Goal: Task Accomplishment & Management: Manage account settings

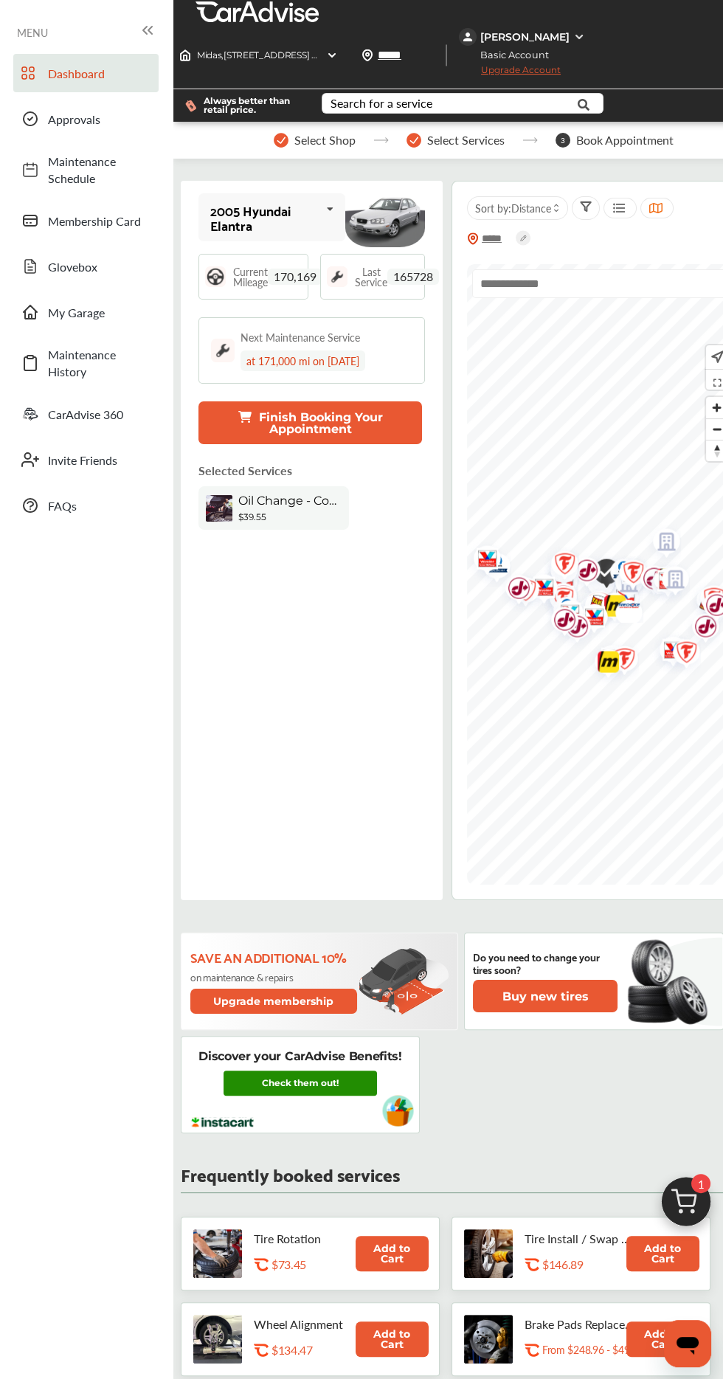
click at [336, 1070] on link "Check them out!" at bounding box center [300, 1082] width 153 height 25
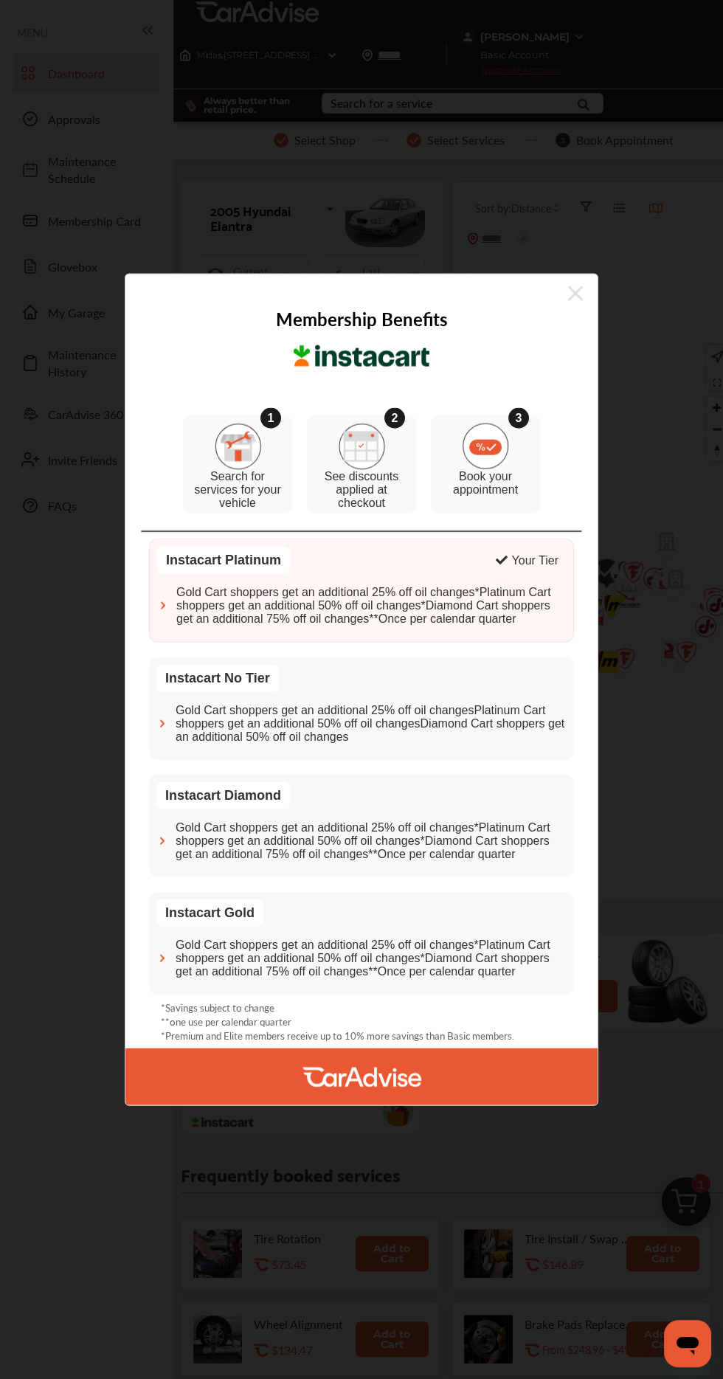
click at [284, 120] on div "Membership Benefits 1 Search for services for your vehicle 2 See discounts appl…" at bounding box center [361, 689] width 723 height 1379
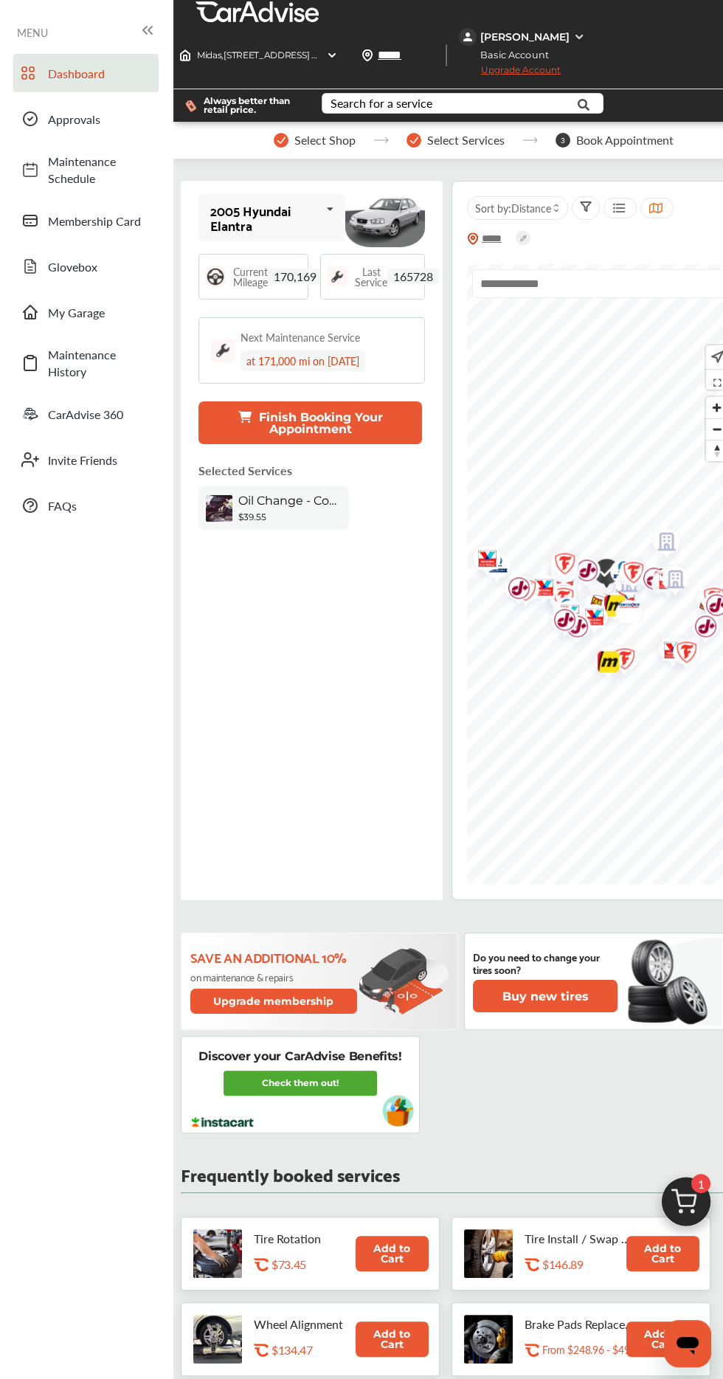
click at [297, 511] on div "$39.55" at bounding box center [289, 516] width 103 height 11
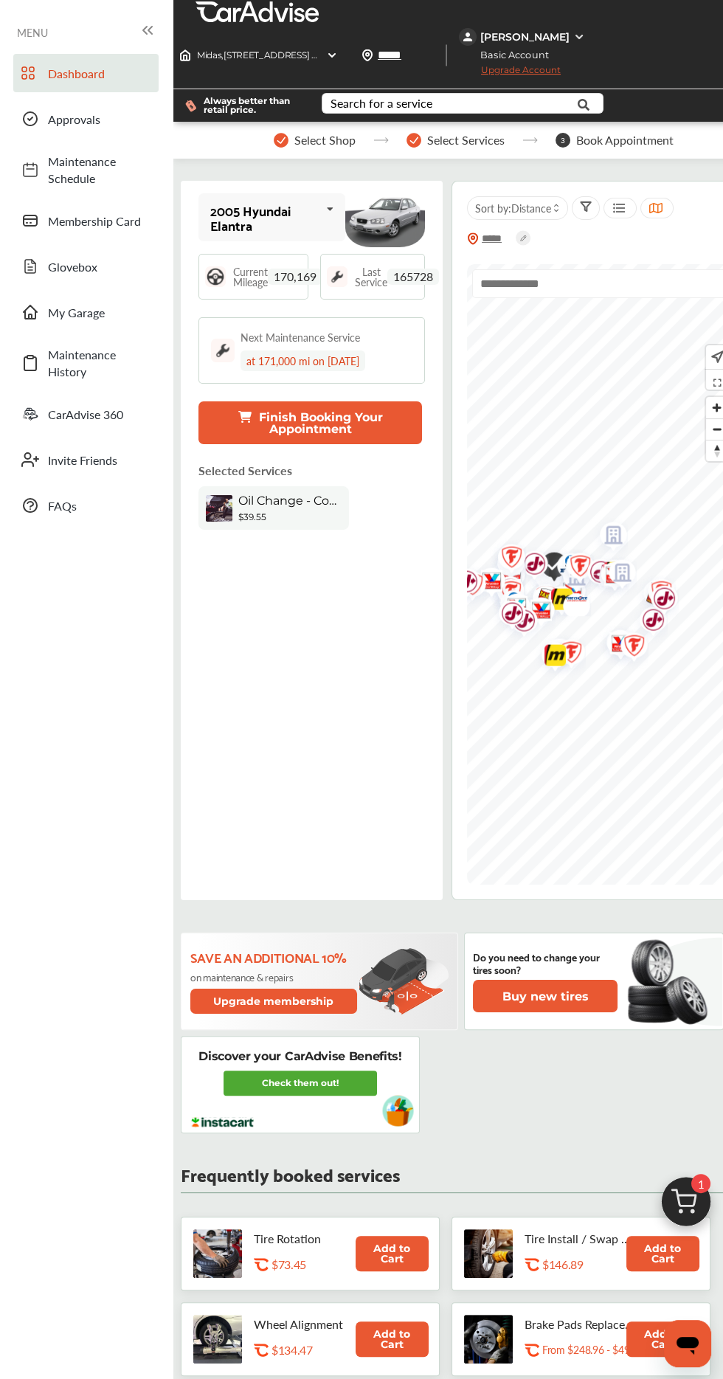
scroll to position [8, 0]
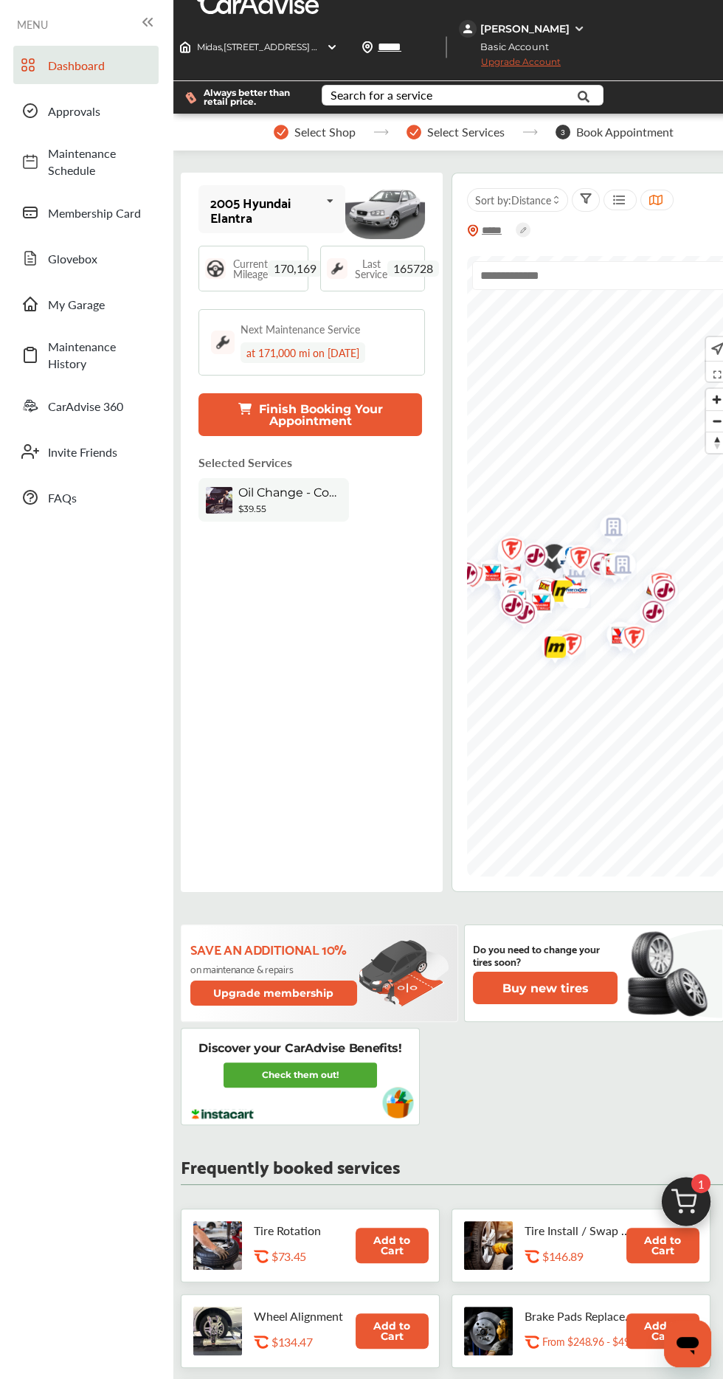
click at [246, 403] on icon at bounding box center [244, 409] width 13 height 12
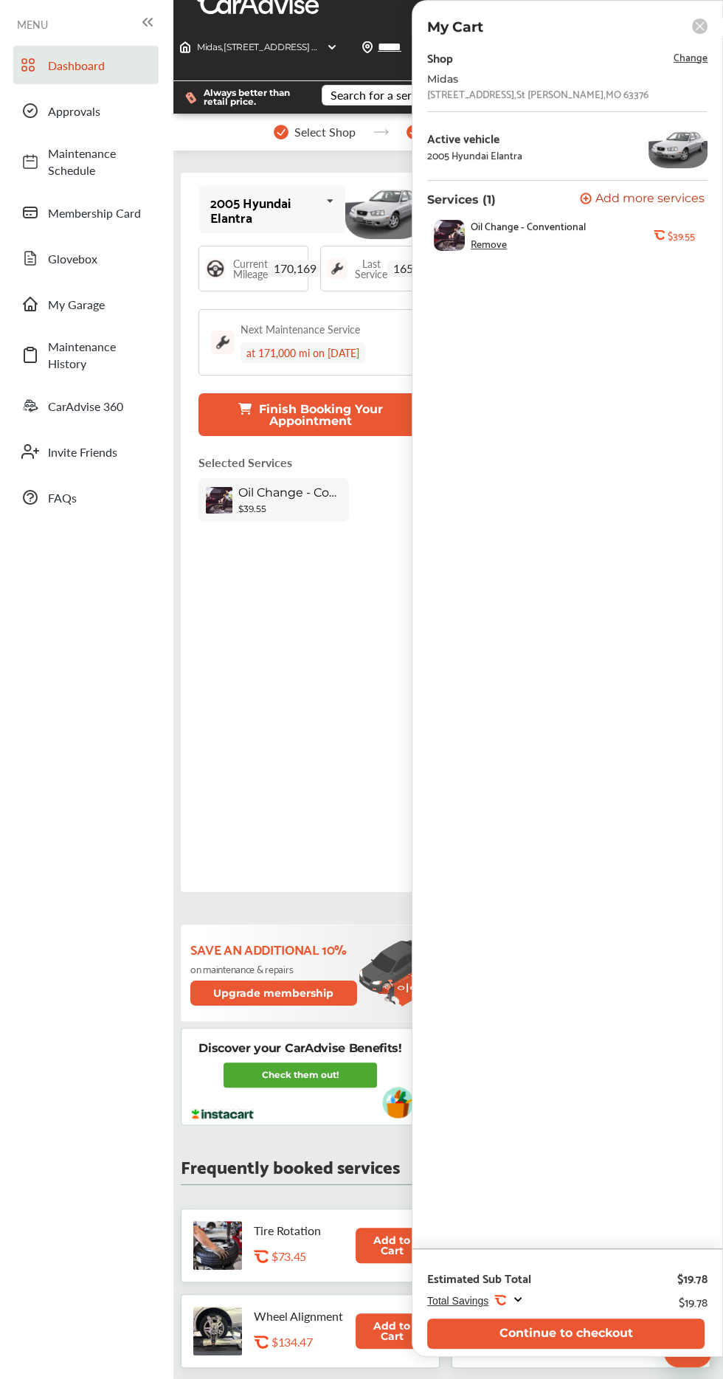
click at [688, 57] on span "Change" at bounding box center [691, 56] width 34 height 17
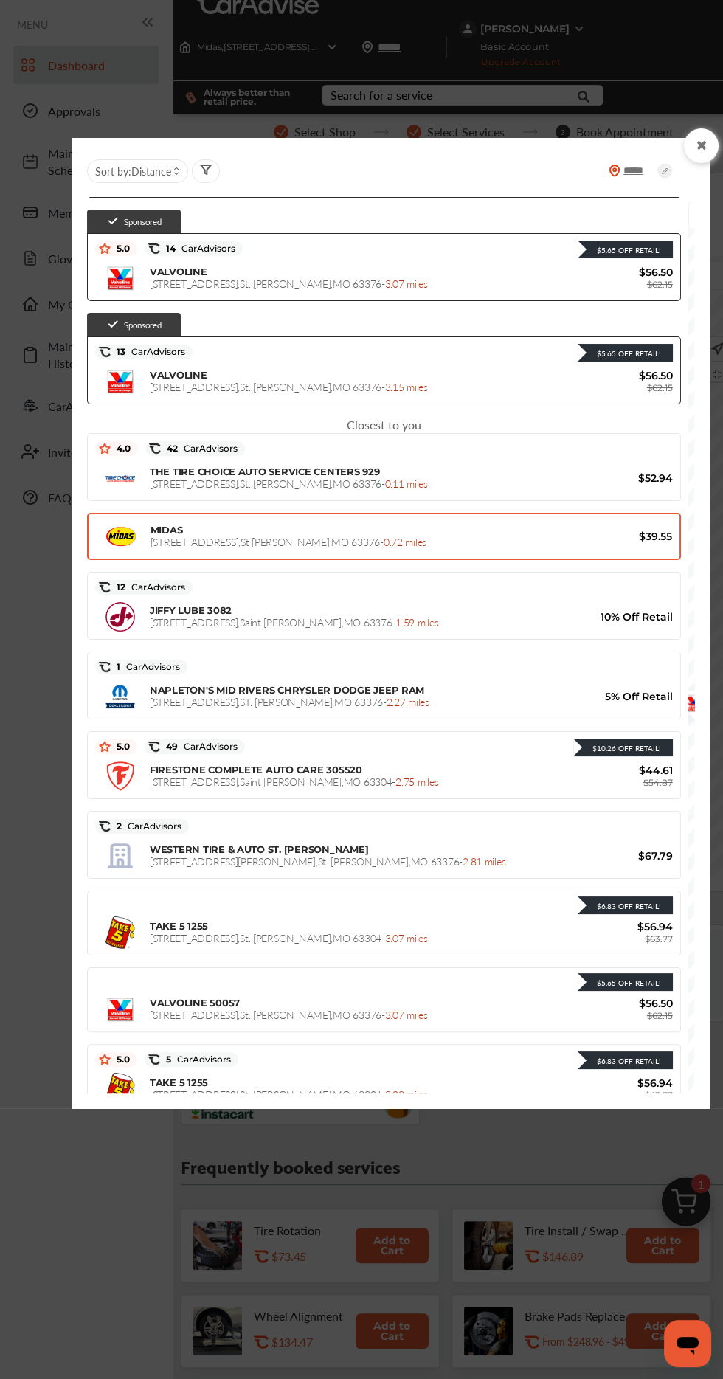
scroll to position [111, 0]
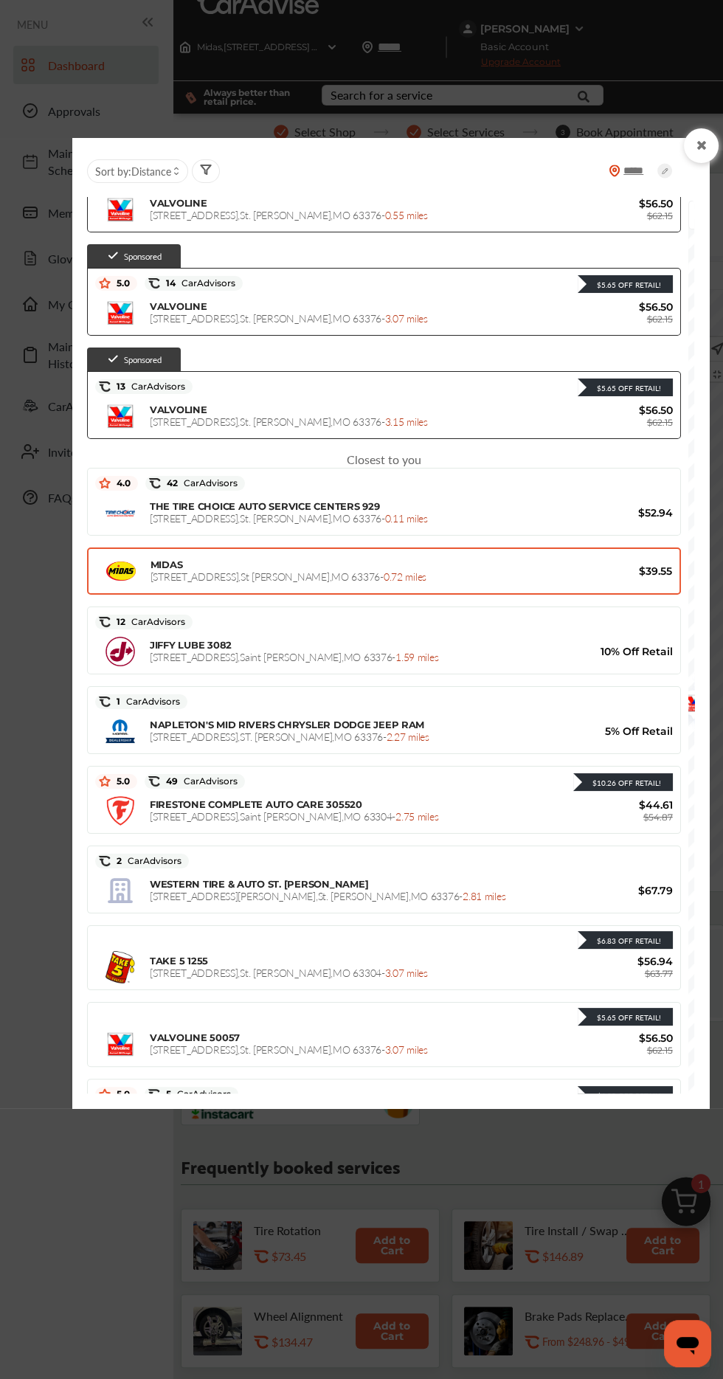
click at [179, 578] on span "[STREET_ADDRESS][PERSON_NAME] - 0.72 miles" at bounding box center [289, 576] width 276 height 15
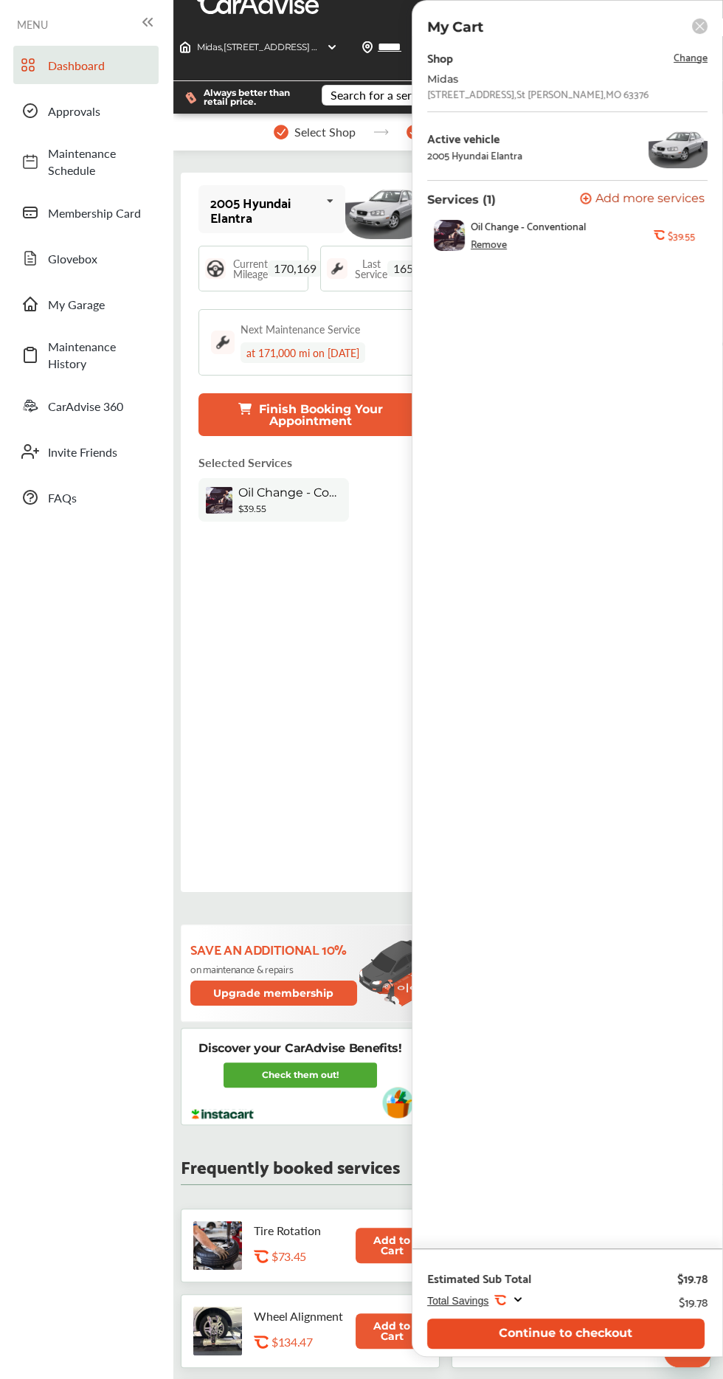
click at [605, 1339] on button "Continue to checkout" at bounding box center [565, 1333] width 277 height 30
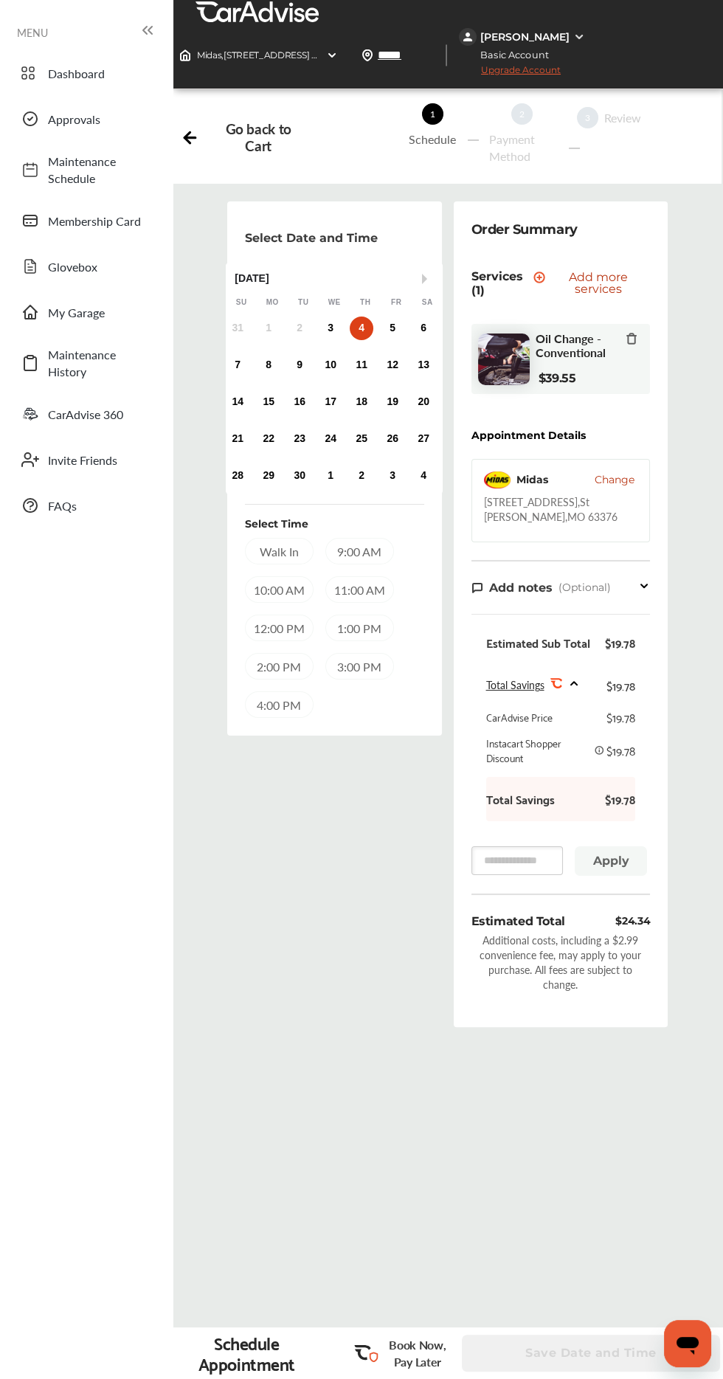
click at [264, 620] on div "12:00 PM" at bounding box center [279, 628] width 69 height 27
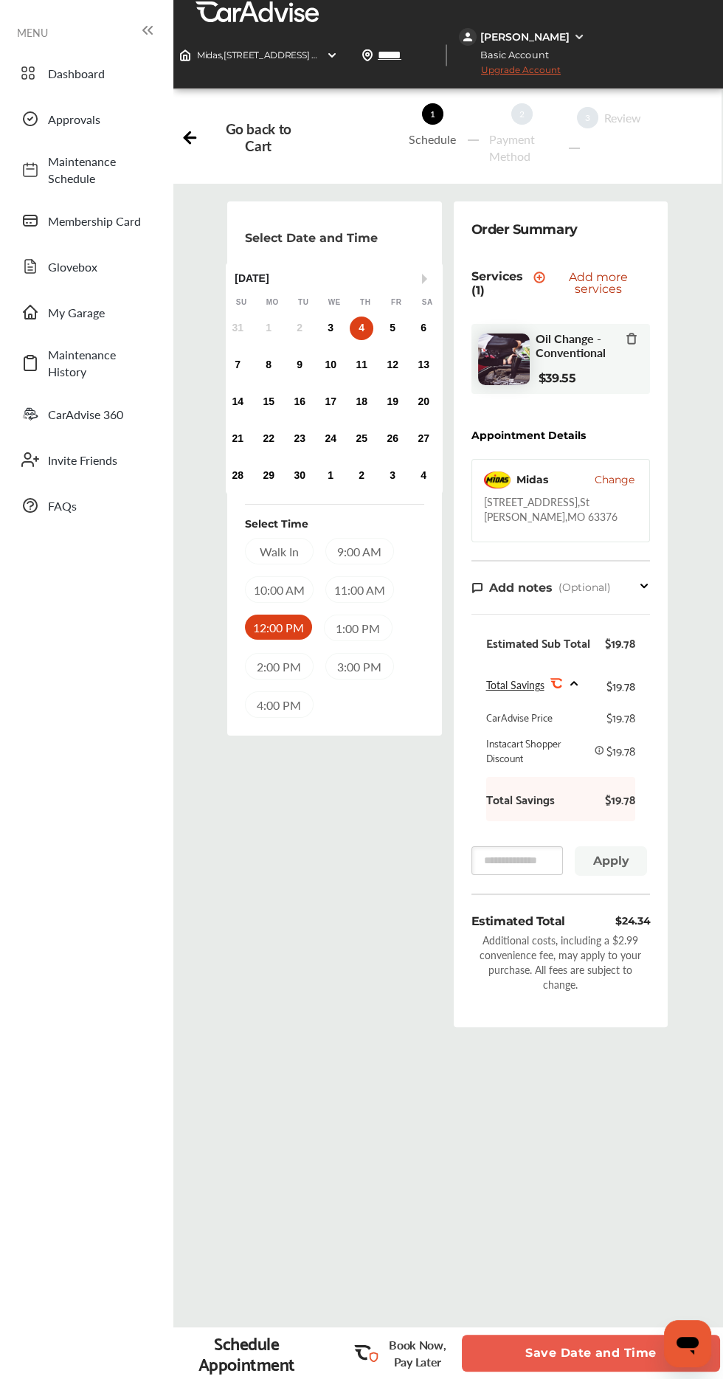
click at [267, 580] on div "10:00 AM" at bounding box center [279, 589] width 69 height 27
click at [609, 479] on span "Change" at bounding box center [615, 479] width 40 height 15
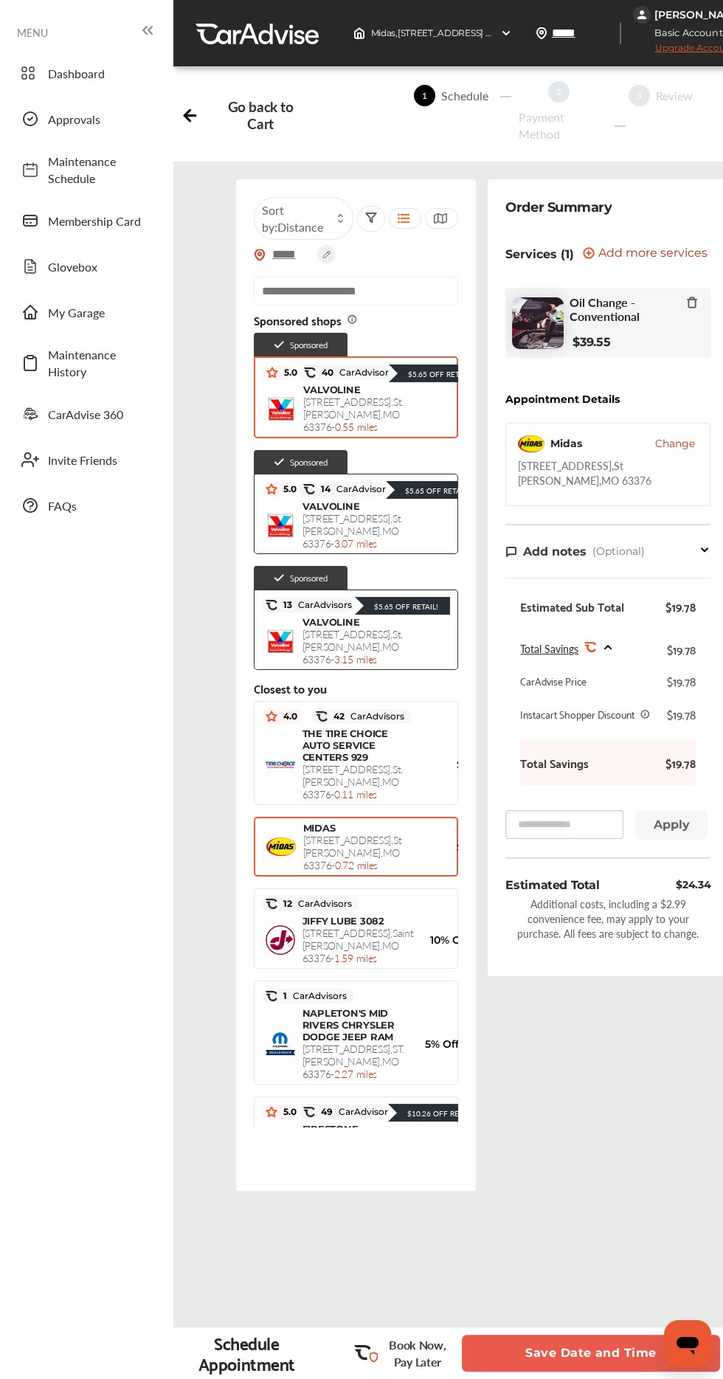
click at [317, 434] on span "[STREET_ADDRESS][PERSON_NAME] - 0.55 miles" at bounding box center [353, 414] width 100 height 40
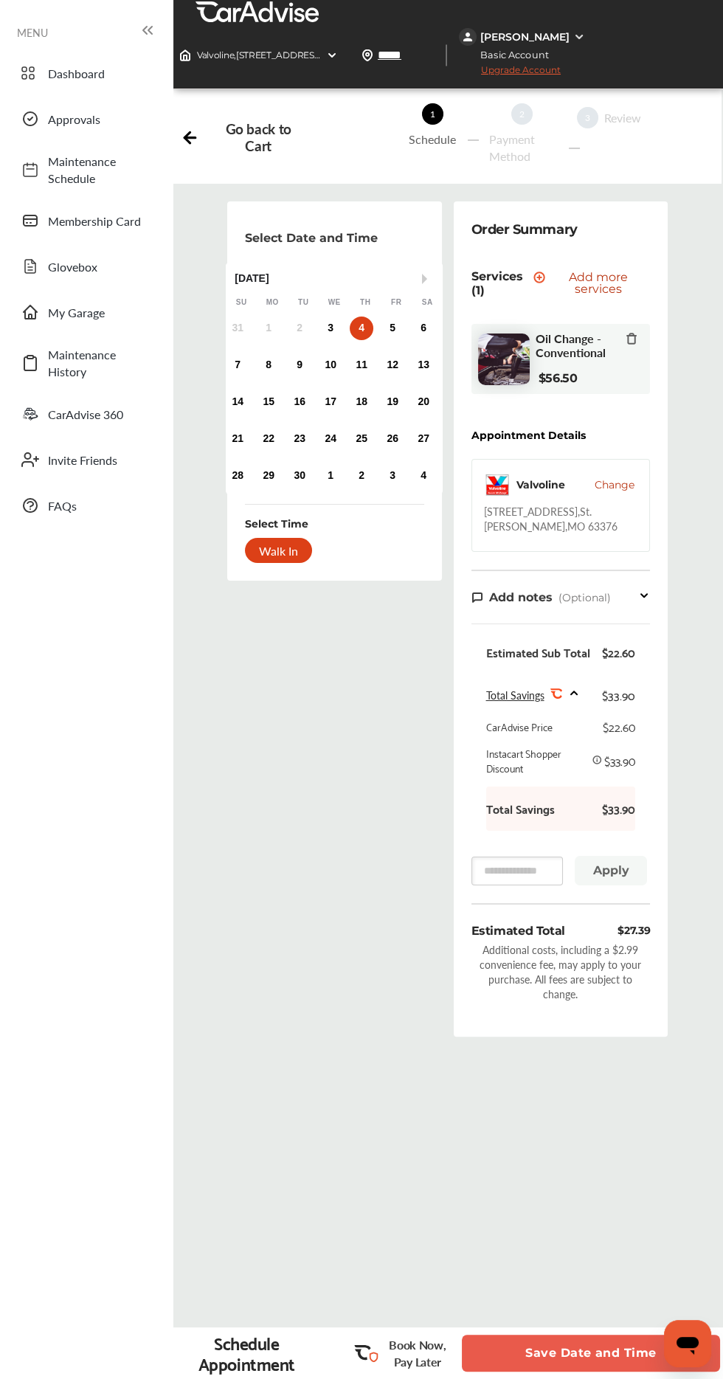
click at [264, 558] on div "Walk In" at bounding box center [278, 550] width 67 height 25
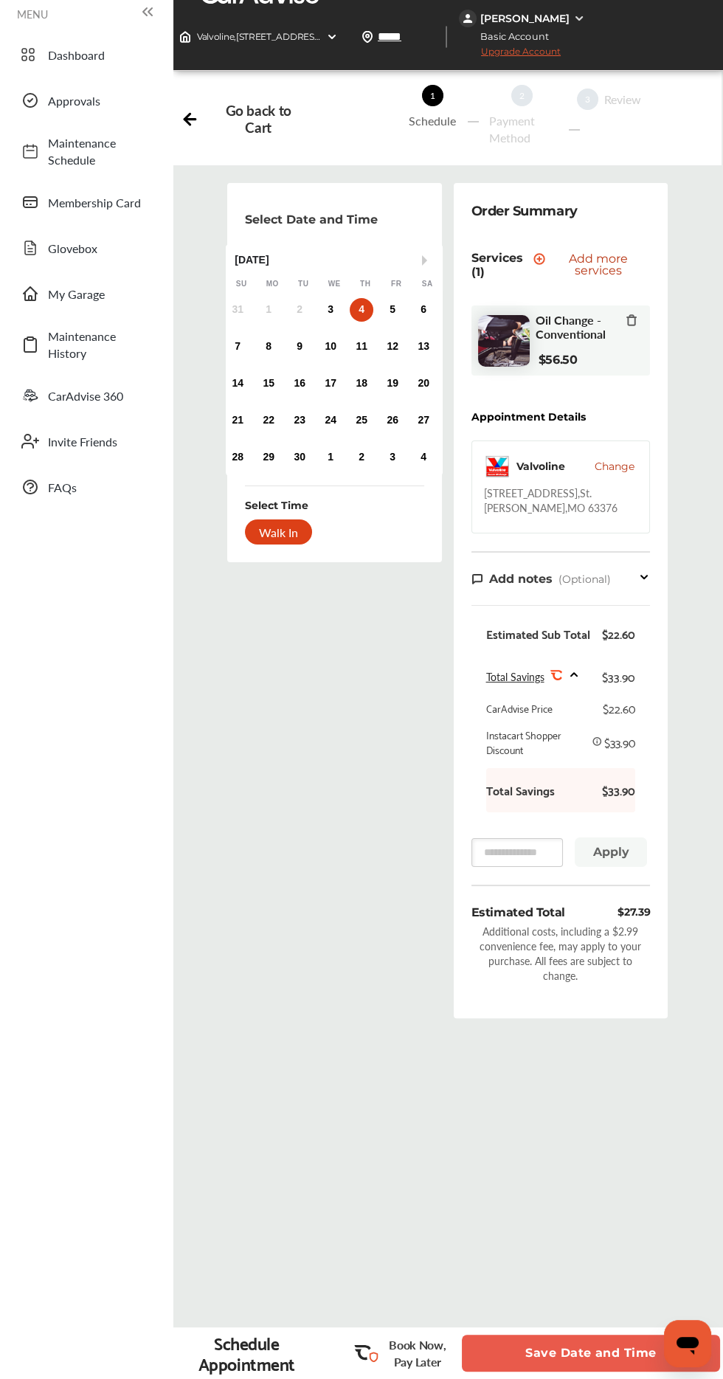
scroll to position [18, 0]
click at [564, 1371] on button "Save Date and Time" at bounding box center [591, 1353] width 258 height 37
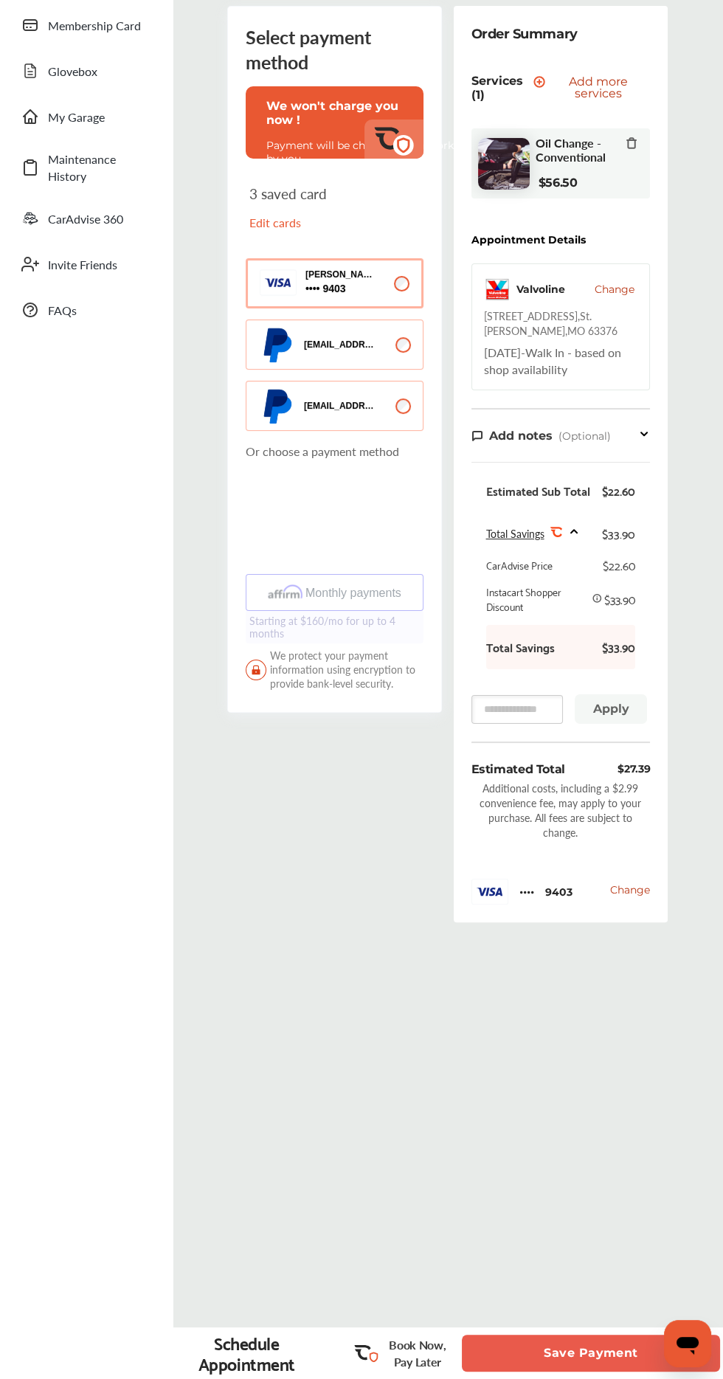
scroll to position [214, 0]
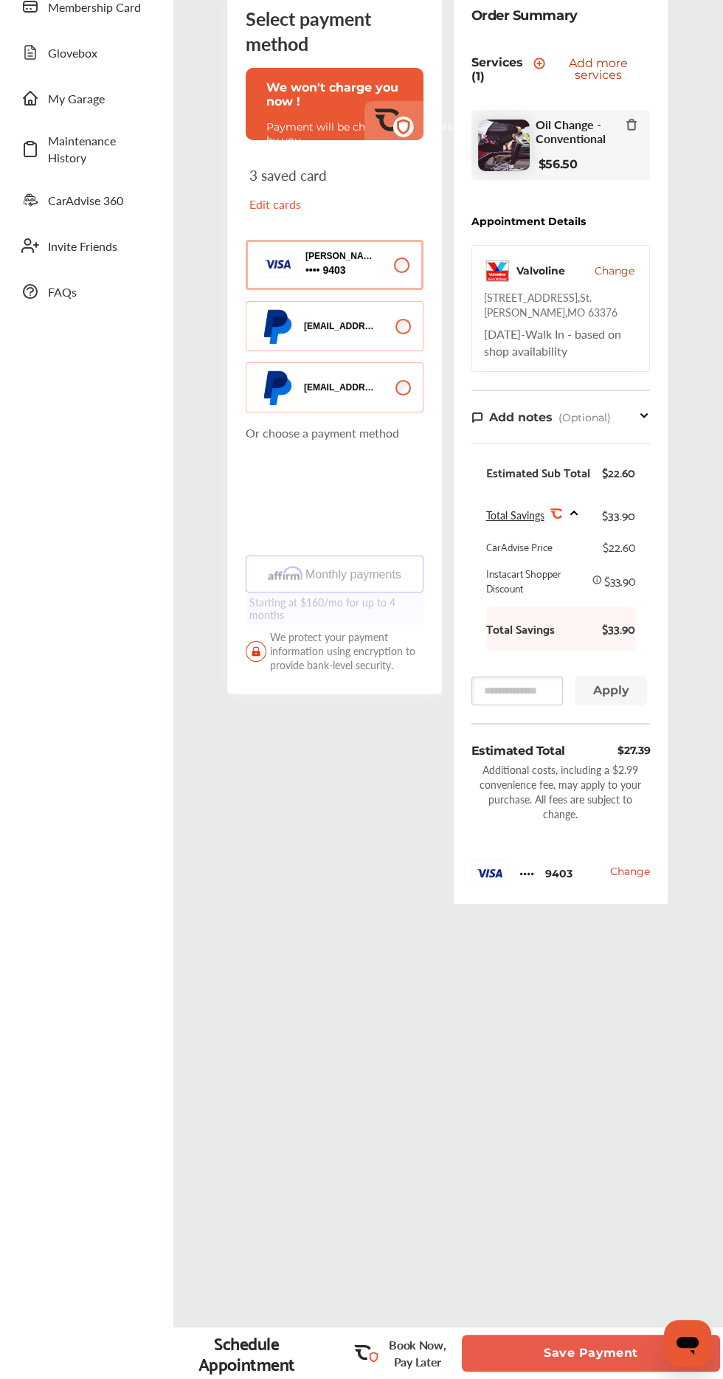
click at [590, 1371] on button "Save Payment" at bounding box center [591, 1353] width 258 height 37
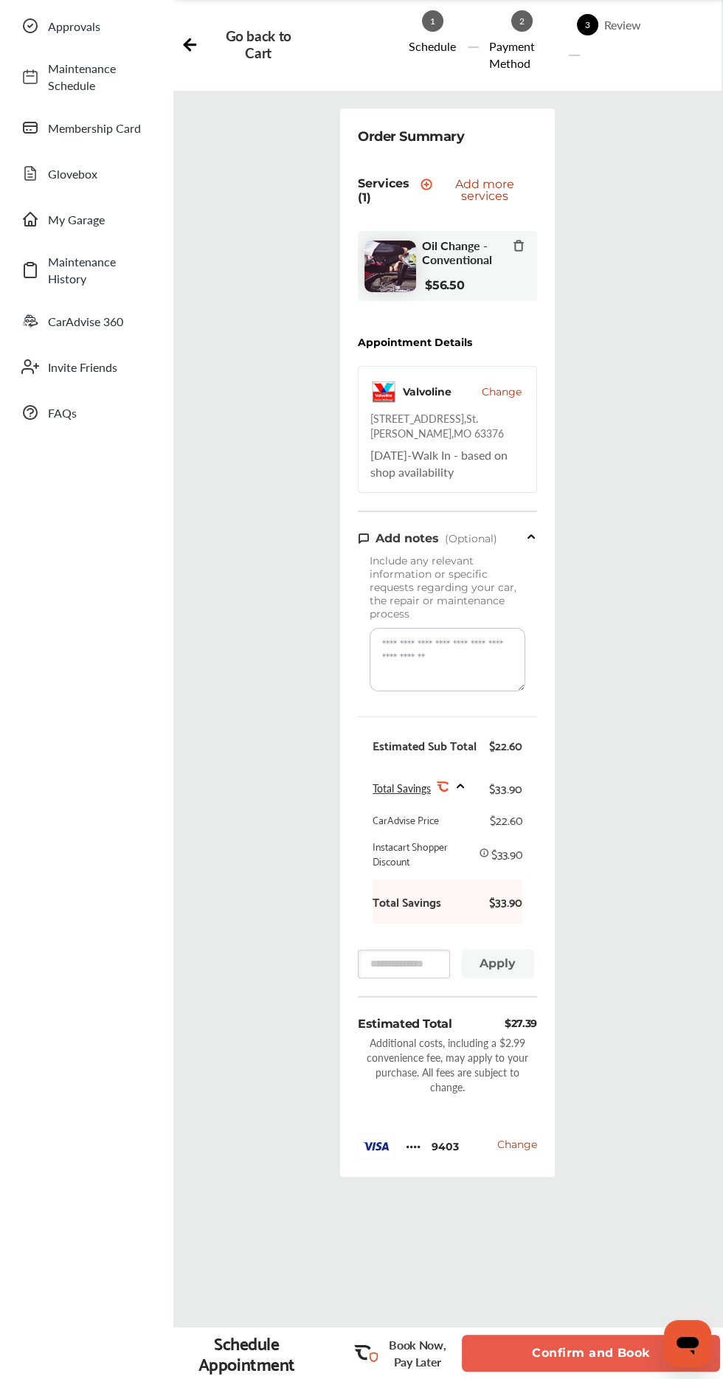
scroll to position [94, 0]
click at [525, 1149] on span "Change" at bounding box center [517, 1143] width 40 height 13
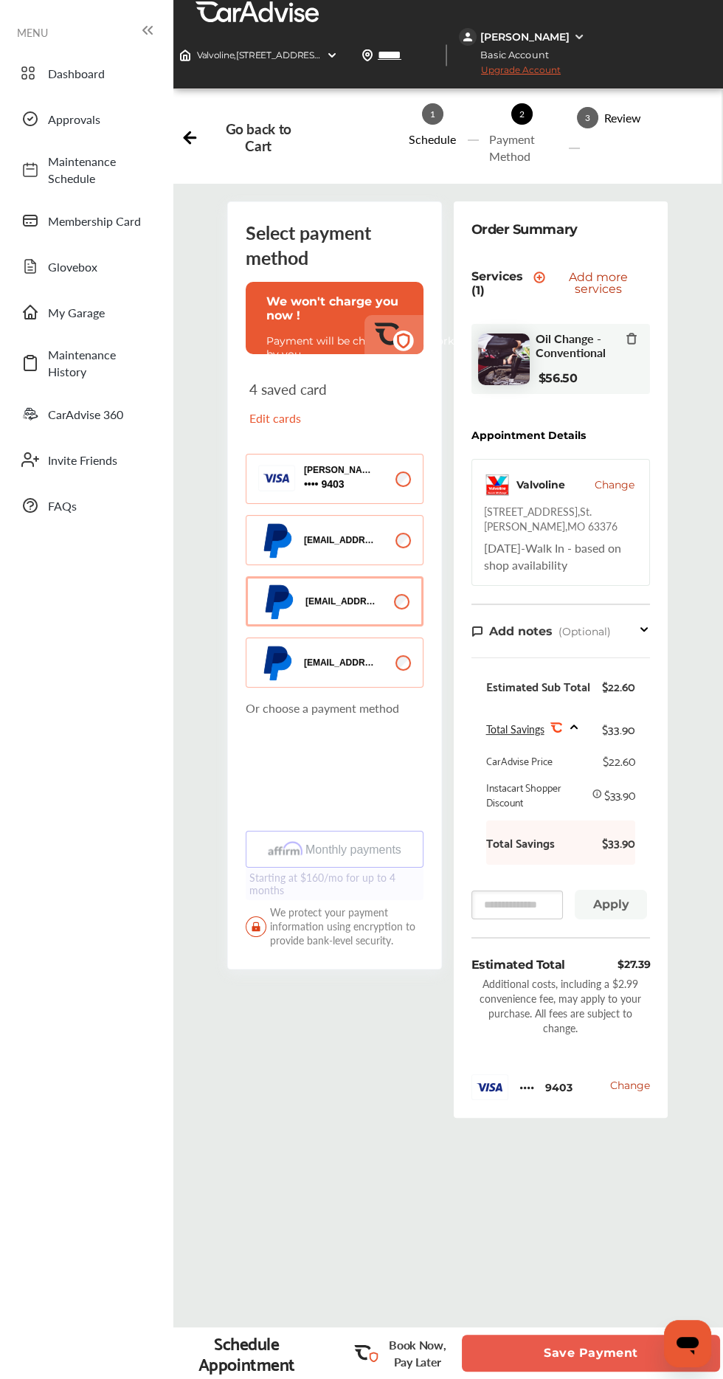
click at [594, 1358] on button "Save Payment" at bounding box center [591, 1353] width 258 height 37
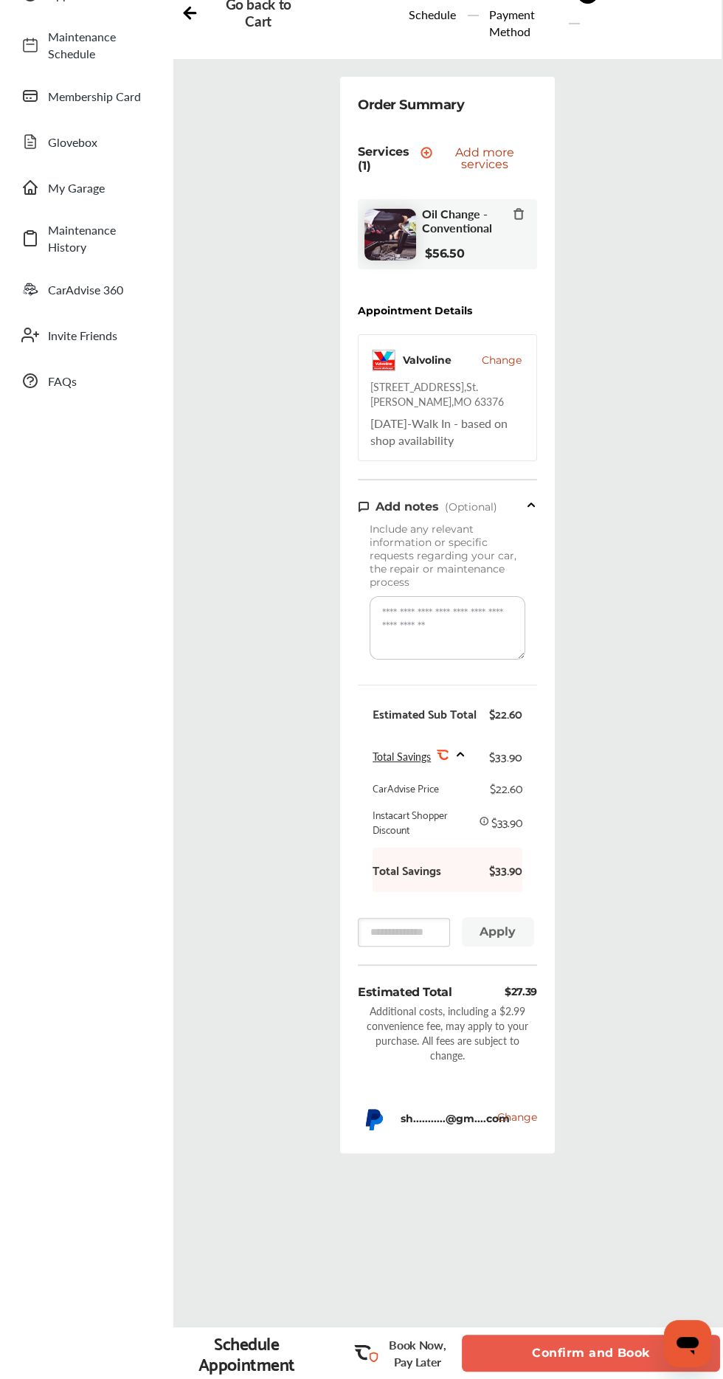
scroll to position [244, 0]
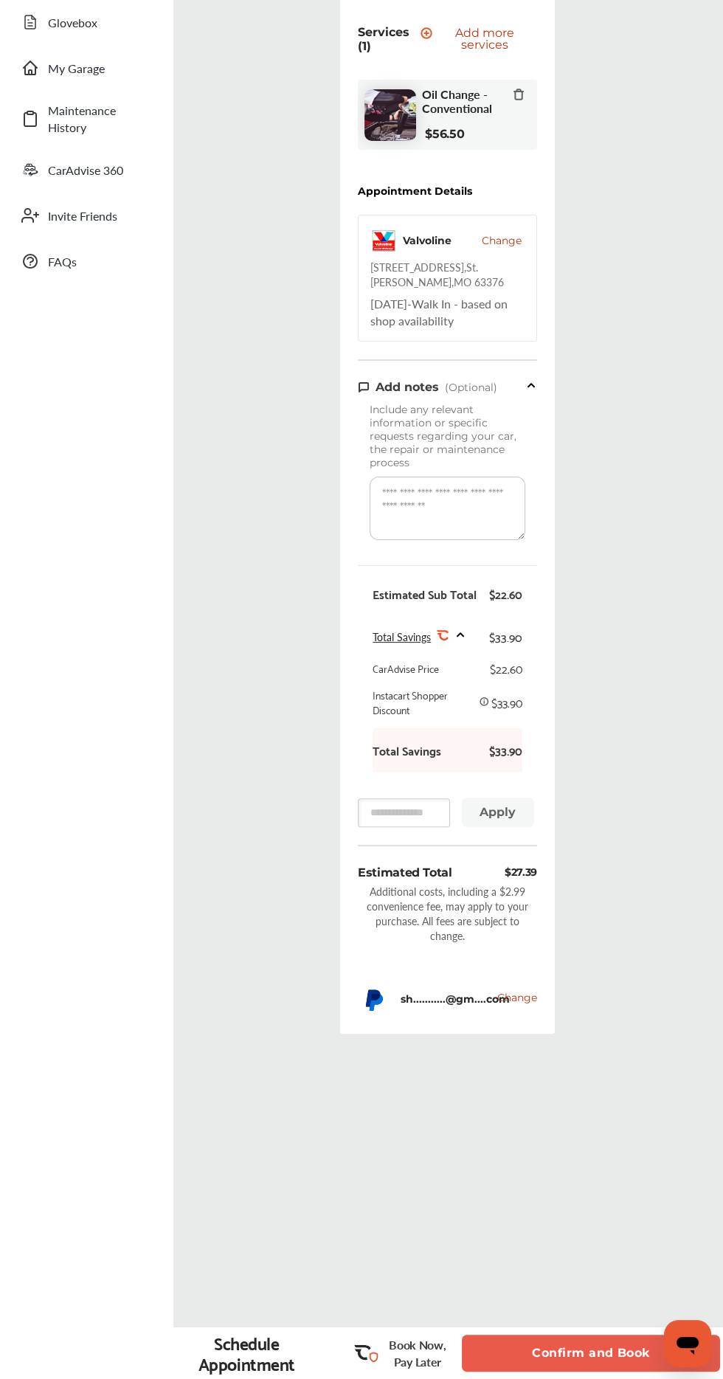
click at [577, 1371] on button "Confirm and Book" at bounding box center [591, 1353] width 258 height 37
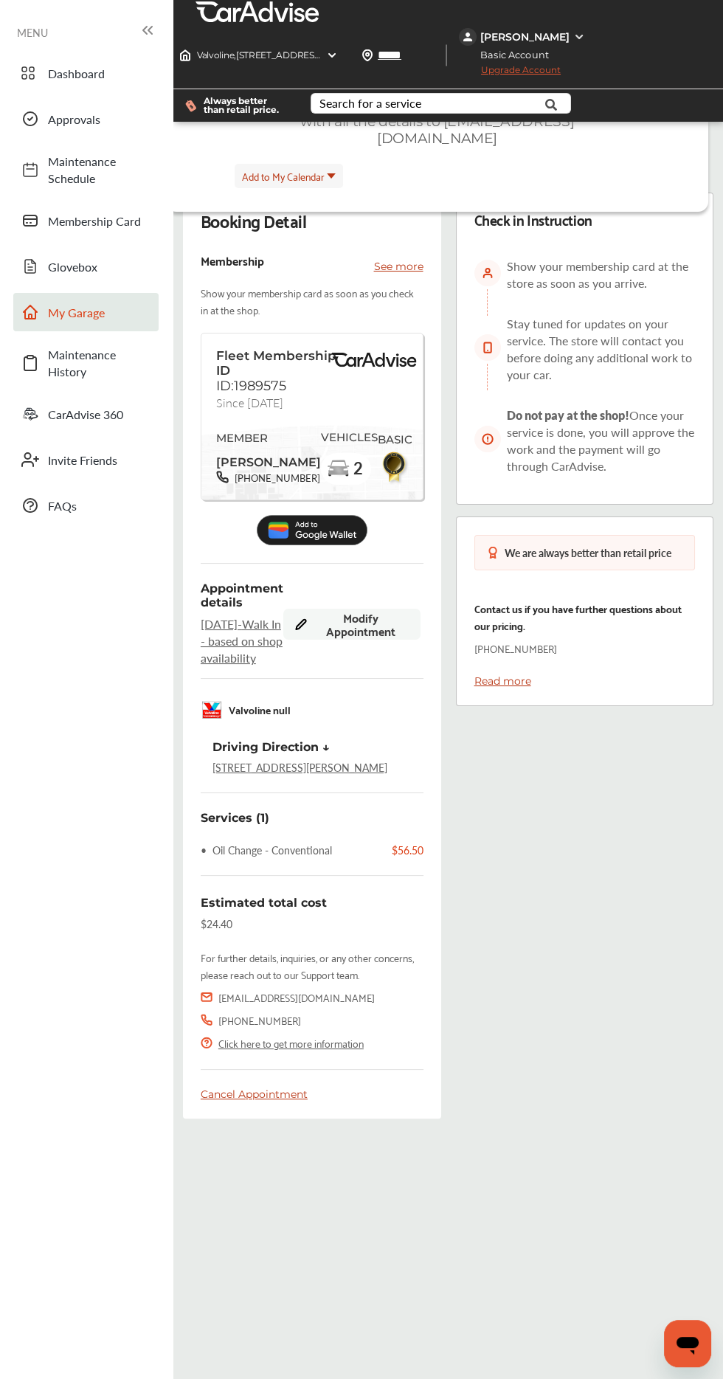
click at [59, 305] on span "My Garage" at bounding box center [99, 312] width 103 height 17
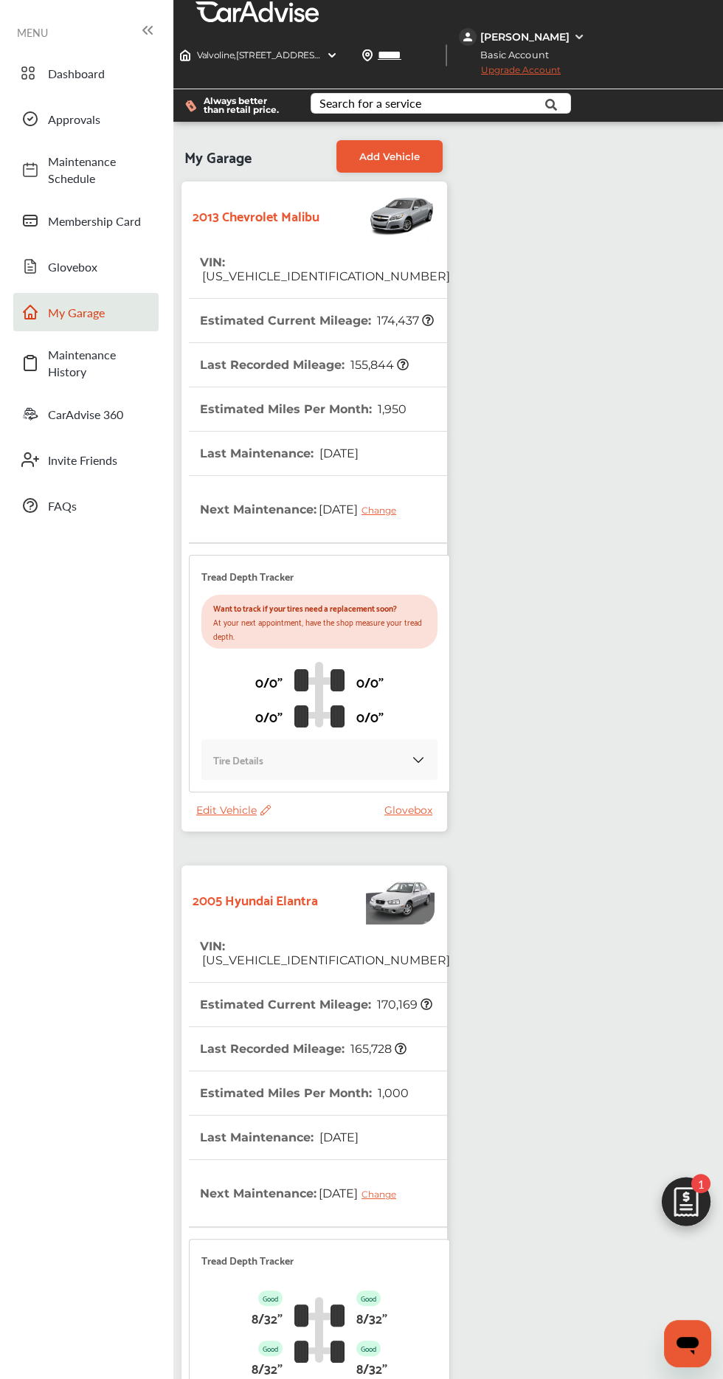
scroll to position [175, 0]
click at [212, 810] on span "Edit Vehicle" at bounding box center [233, 809] width 75 height 13
click at [229, 850] on div "Remove" at bounding box center [278, 848] width 133 height 23
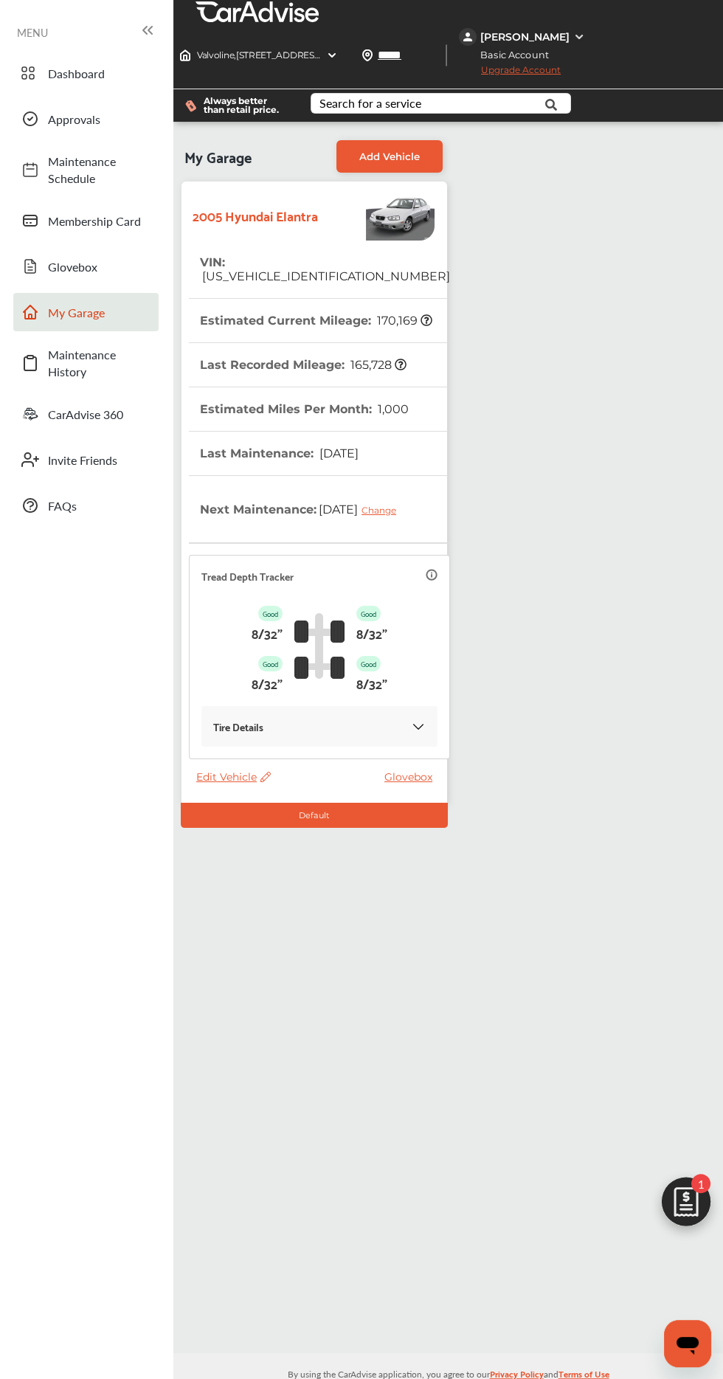
click at [211, 779] on span "Edit Vehicle" at bounding box center [233, 776] width 75 height 13
click at [232, 778] on span "Edit Vehicle" at bounding box center [233, 776] width 75 height 13
click at [260, 780] on icon at bounding box center [264, 777] width 14 height 10
click at [226, 781] on span "Edit Vehicle" at bounding box center [233, 776] width 75 height 13
click at [551, 1111] on div "My Garage Add Vehicle 2005 Hyundai Elantra VIN : [US_VEHICLE_IDENTIFICATION_NUM…" at bounding box center [448, 737] width 550 height 1231
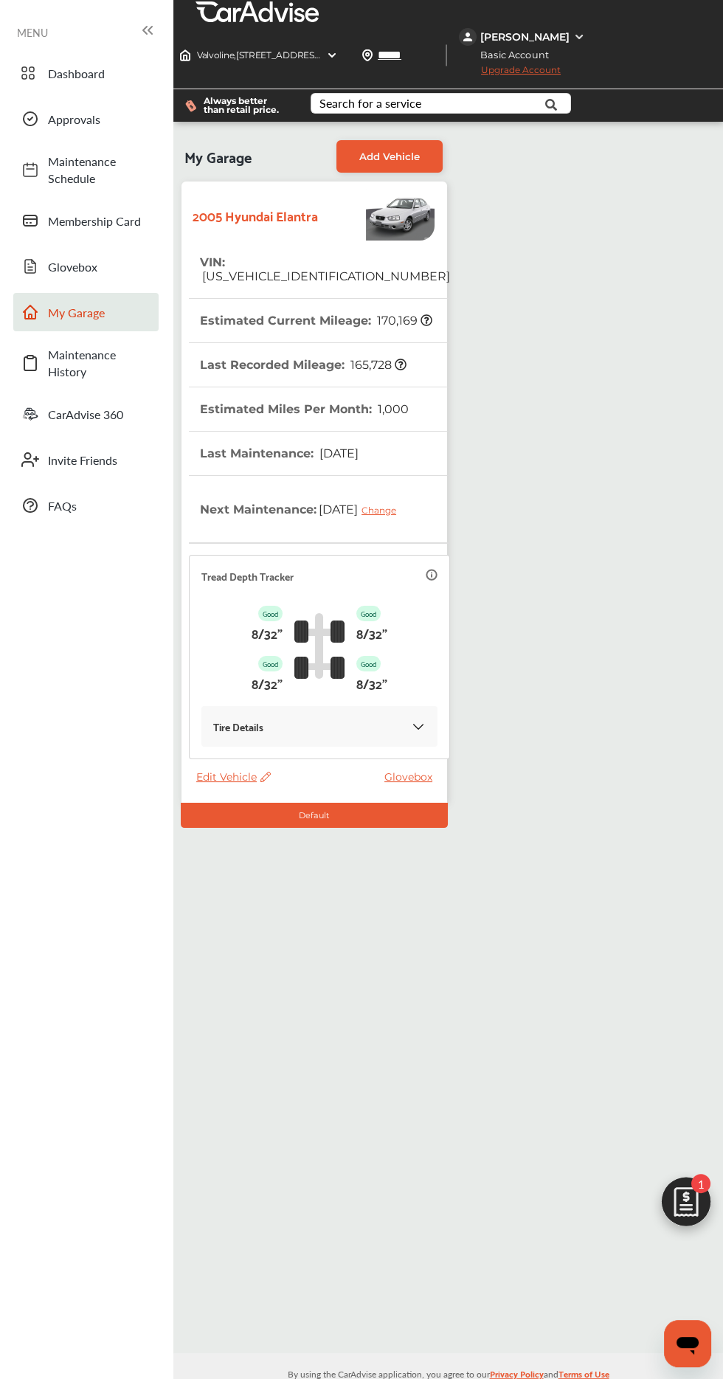
click at [210, 777] on span "Edit Vehicle" at bounding box center [233, 776] width 75 height 13
click at [235, 780] on span "Edit Vehicle" at bounding box center [233, 776] width 75 height 13
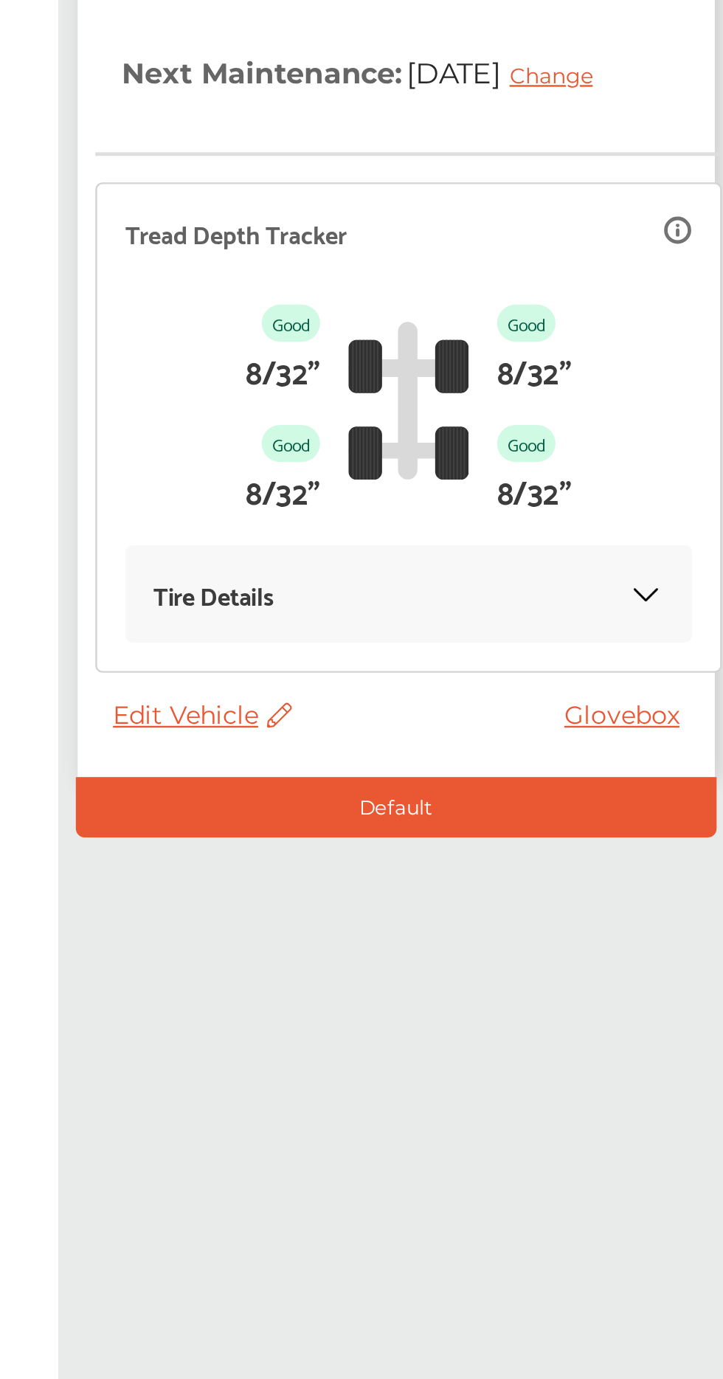
click at [226, 782] on span "Edit Vehicle" at bounding box center [233, 776] width 75 height 13
click at [225, 783] on span "Edit Vehicle" at bounding box center [233, 776] width 75 height 13
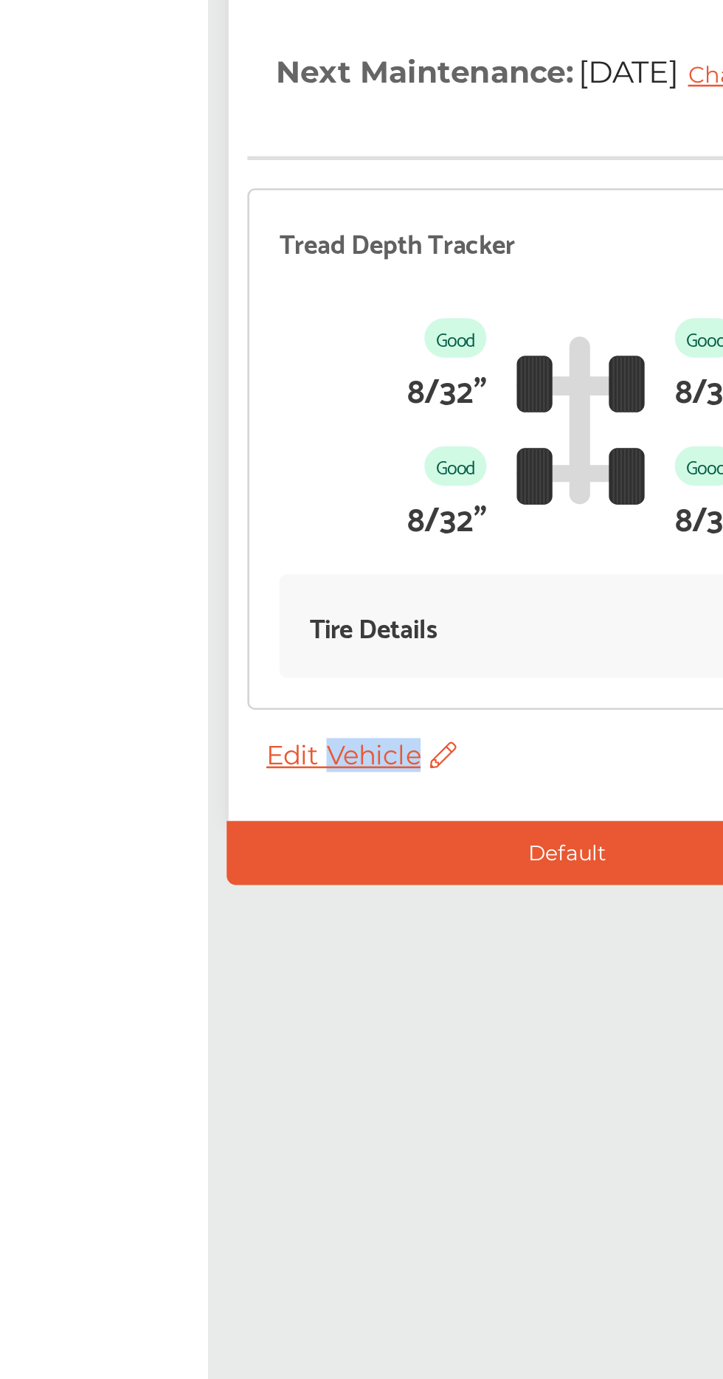
click at [312, 964] on div "My Garage Add Vehicle 2005 Hyundai Elantra VIN : [US_VEHICLE_IDENTIFICATION_NUM…" at bounding box center [448, 737] width 550 height 1231
click at [241, 783] on span "Edit Vehicle" at bounding box center [233, 776] width 75 height 13
click at [306, 911] on div "My Garage Add Vehicle 2005 Hyundai Elantra VIN : [US_VEHICLE_IDENTIFICATION_NUM…" at bounding box center [448, 737] width 550 height 1231
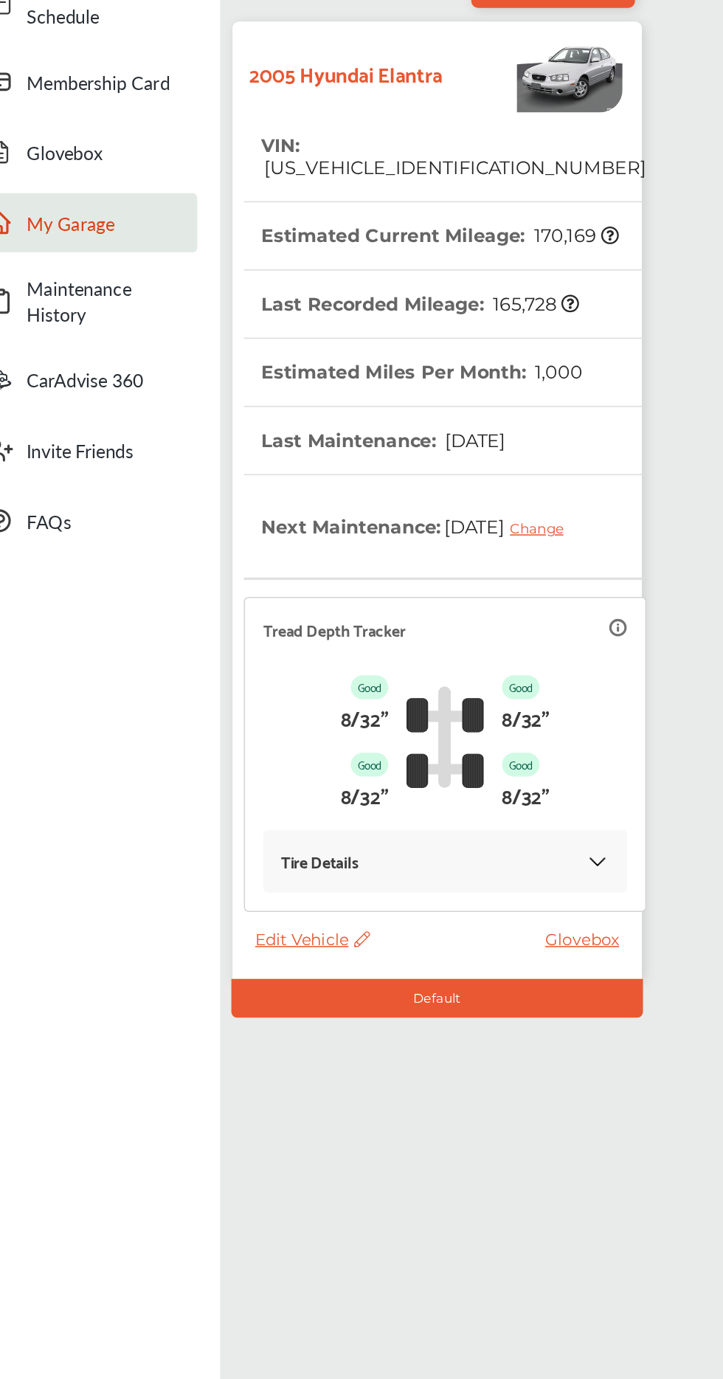
click at [422, 314] on icon at bounding box center [427, 320] width 12 height 12
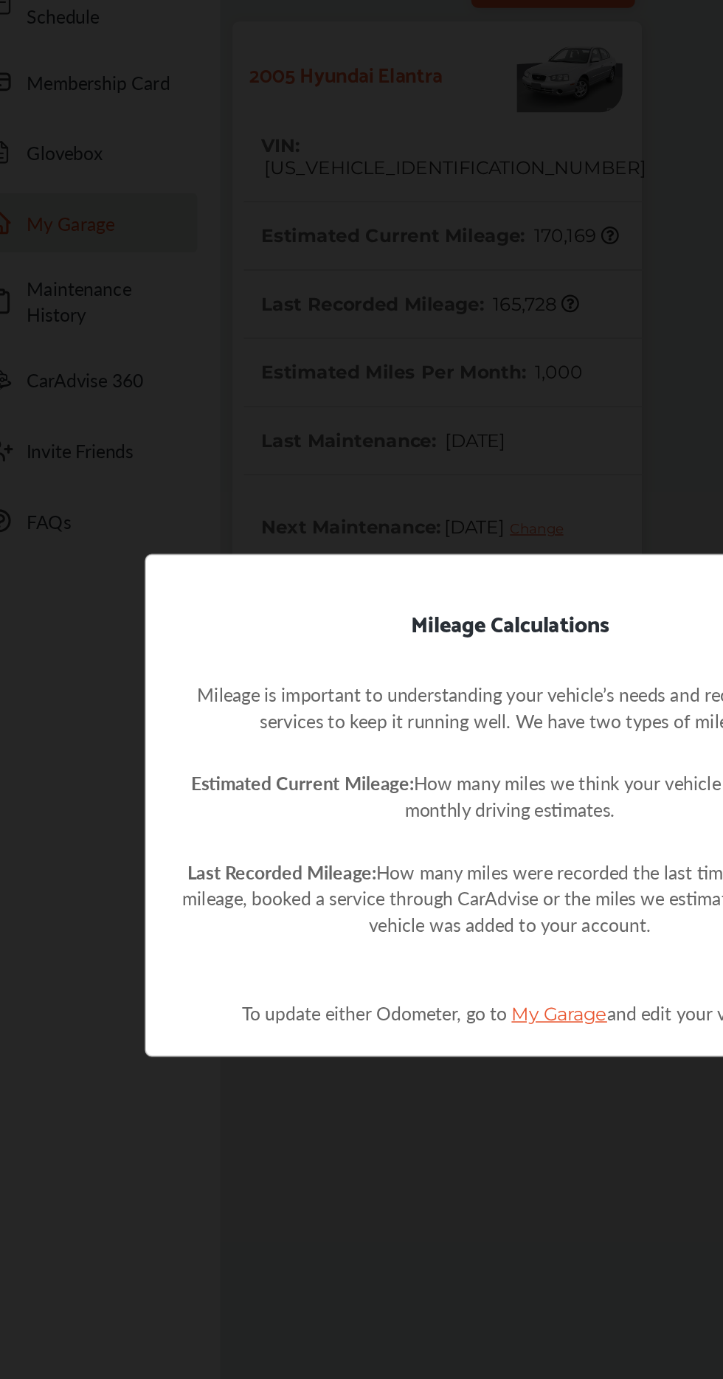
click at [407, 819] on span "My Garage" at bounding box center [394, 825] width 62 height 14
click at [407, 829] on span "My Garage" at bounding box center [394, 825] width 62 height 14
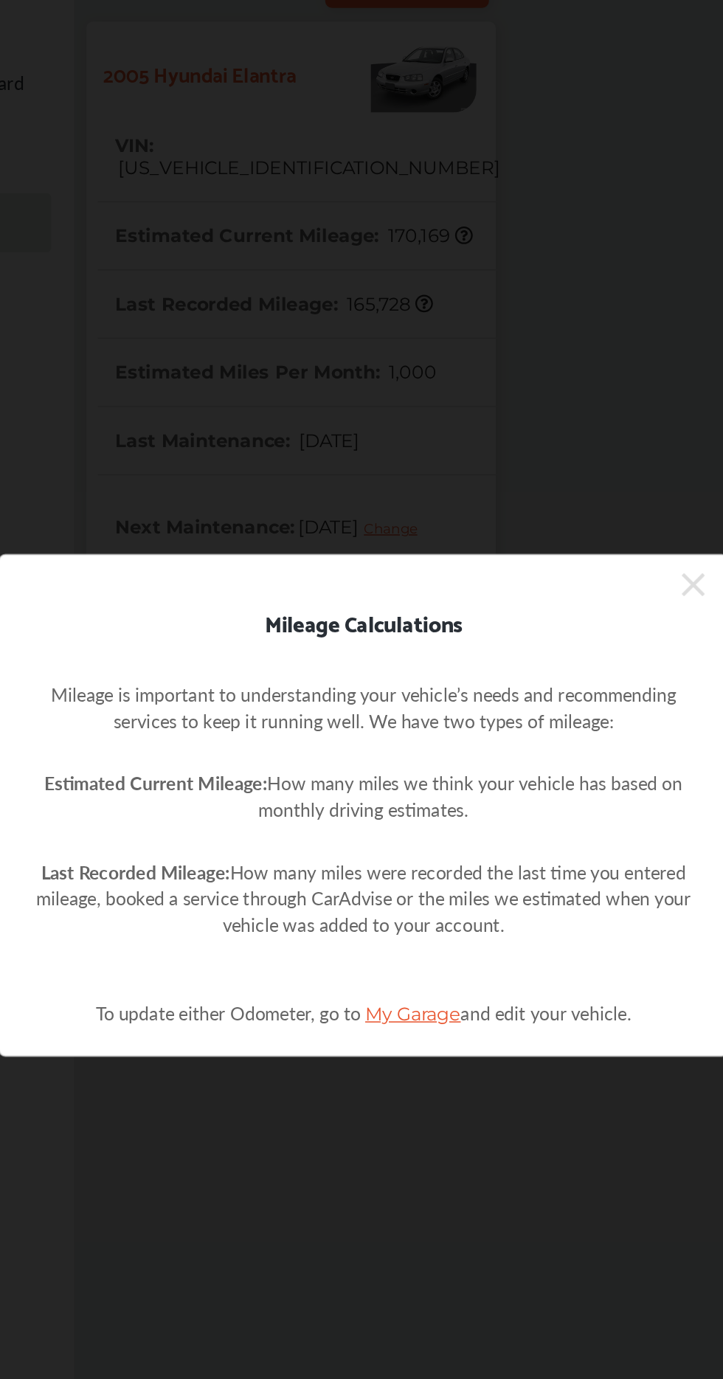
click at [405, 828] on span "My Garage" at bounding box center [394, 825] width 62 height 14
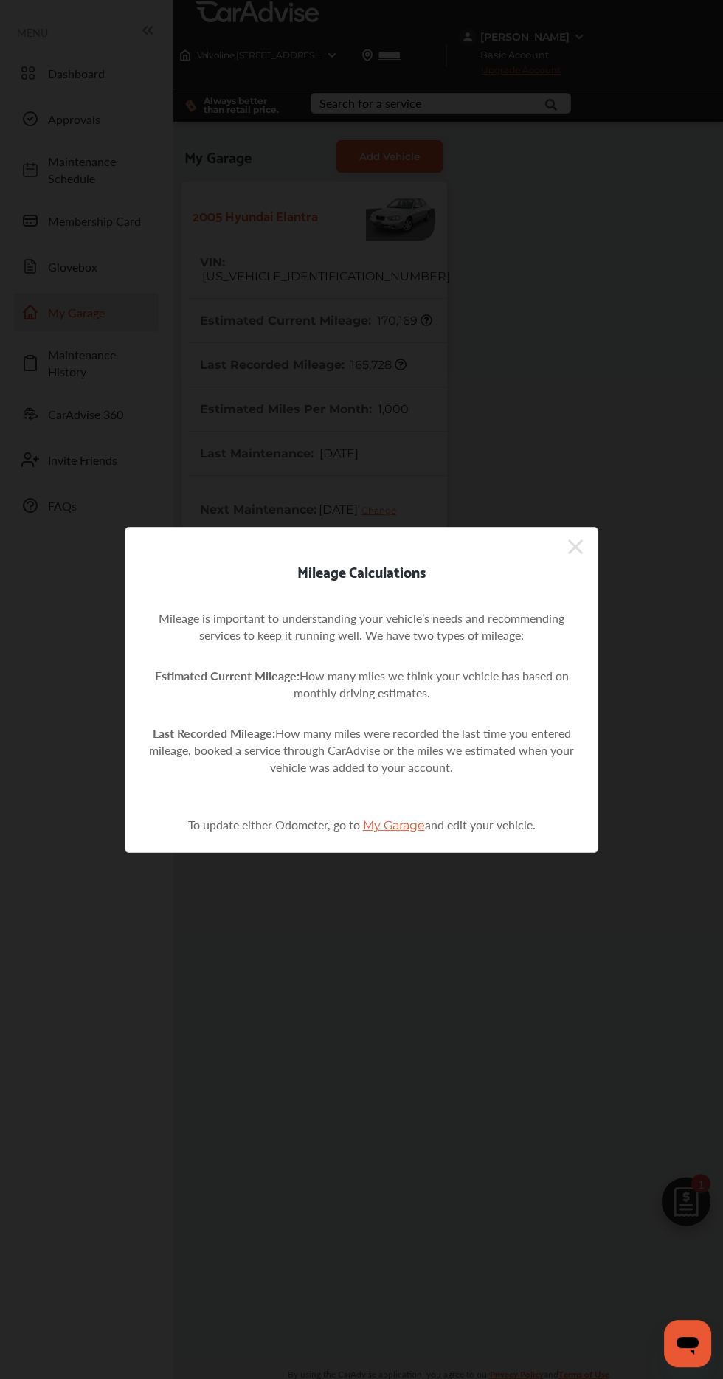
click at [412, 1003] on div "Mileage Calculations Mileage is important to understanding your vehicle’s needs…" at bounding box center [361, 689] width 723 height 1379
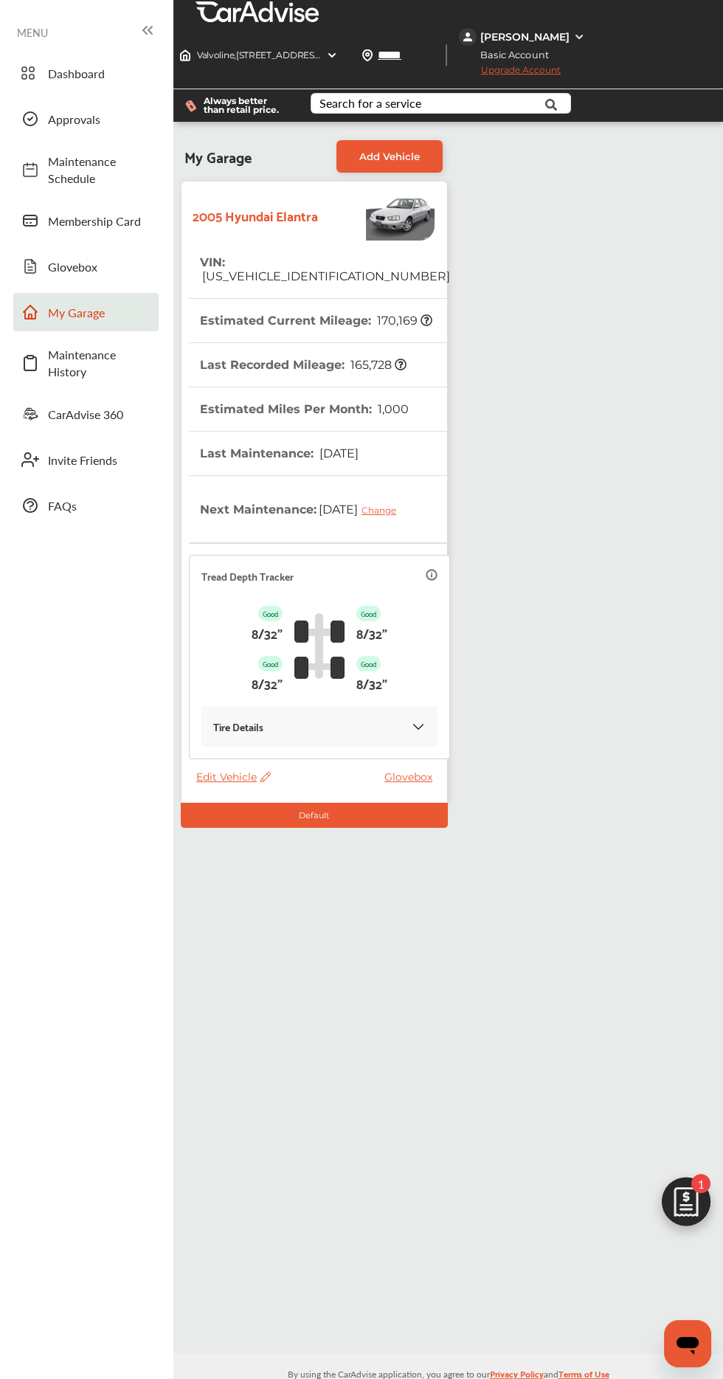
click at [213, 777] on span "Edit Vehicle" at bounding box center [233, 776] width 75 height 13
click at [407, 784] on link "Glovebox" at bounding box center [411, 776] width 55 height 13
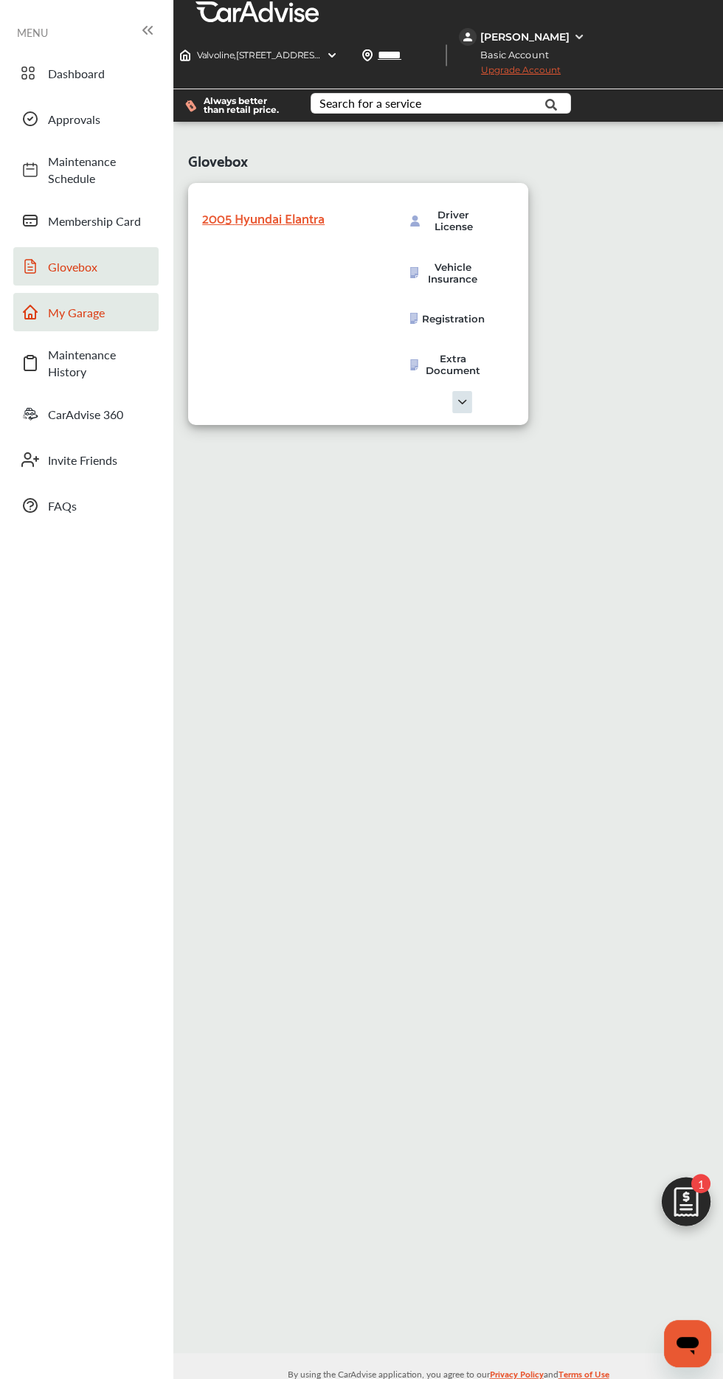
click at [69, 307] on span "My Garage" at bounding box center [99, 312] width 103 height 17
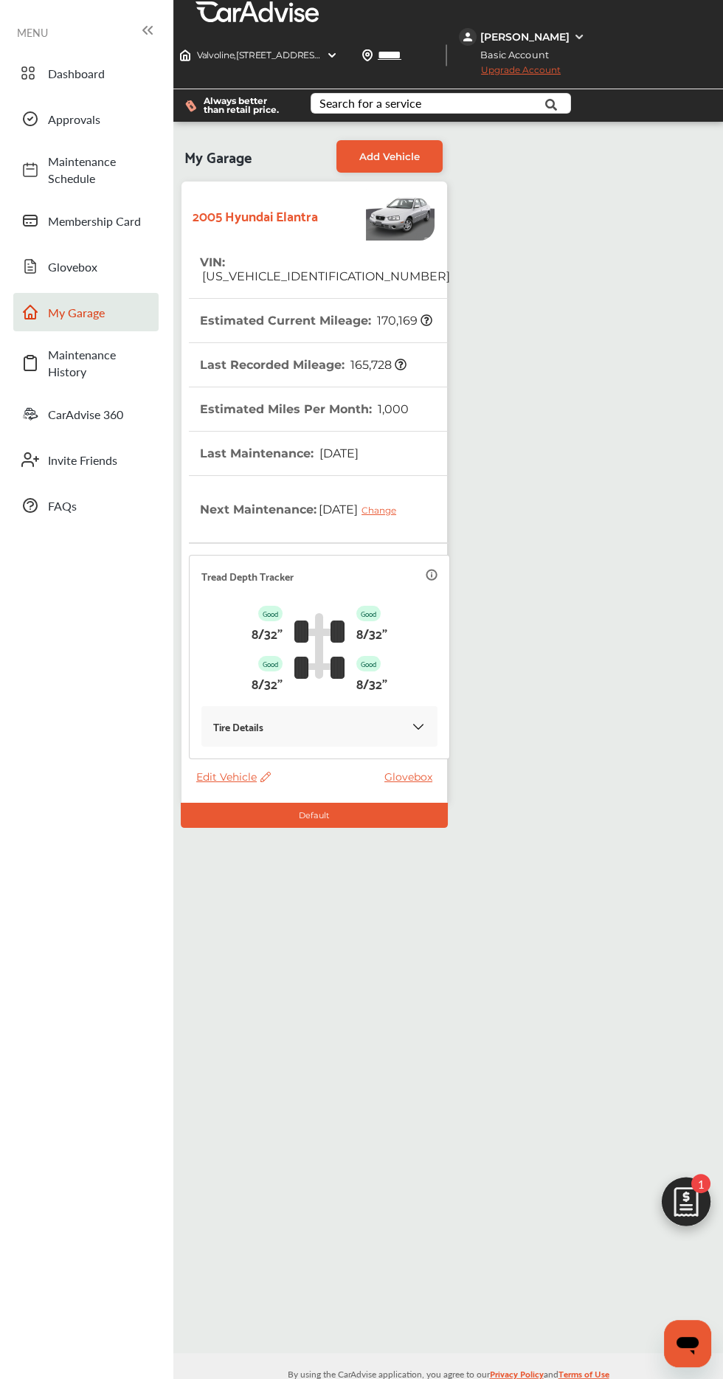
click at [229, 782] on span "Edit Vehicle" at bounding box center [233, 776] width 75 height 13
click at [246, 794] on div "Edit" at bounding box center [295, 797] width 133 height 23
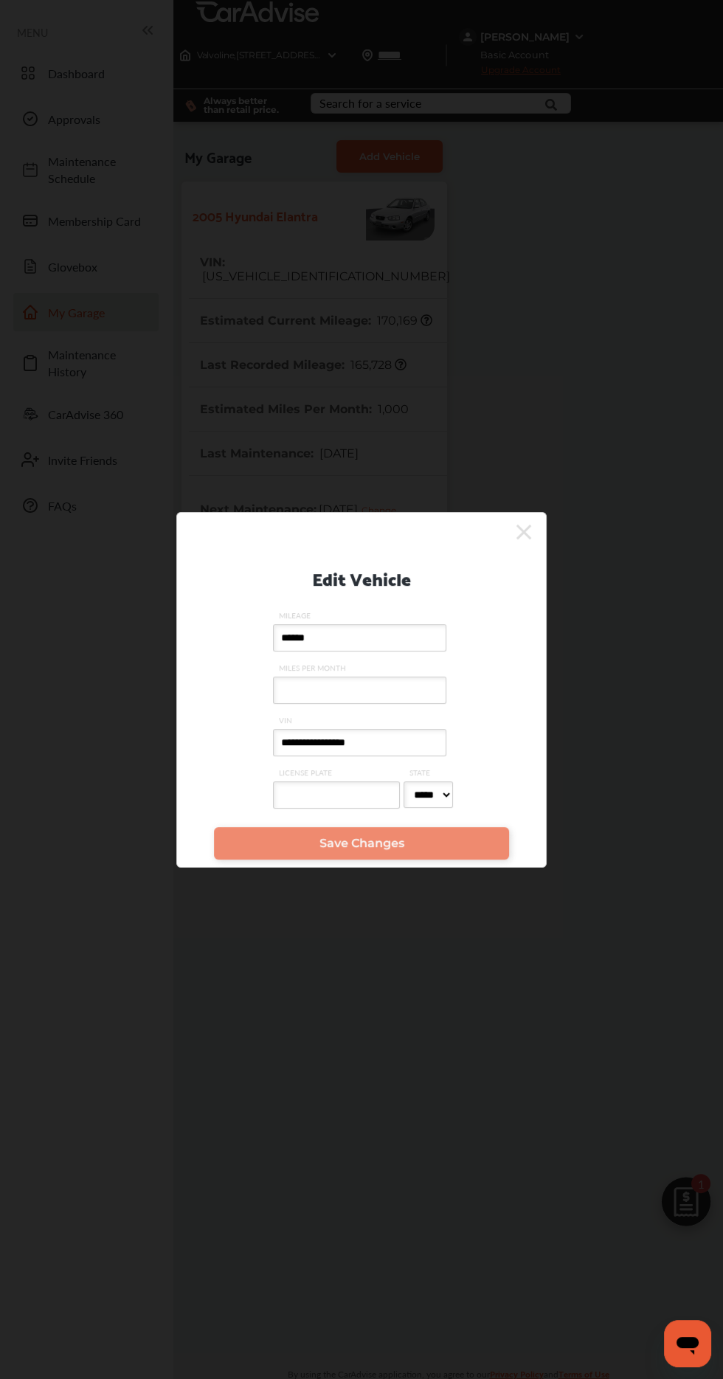
click at [351, 643] on input "******" at bounding box center [359, 637] width 173 height 27
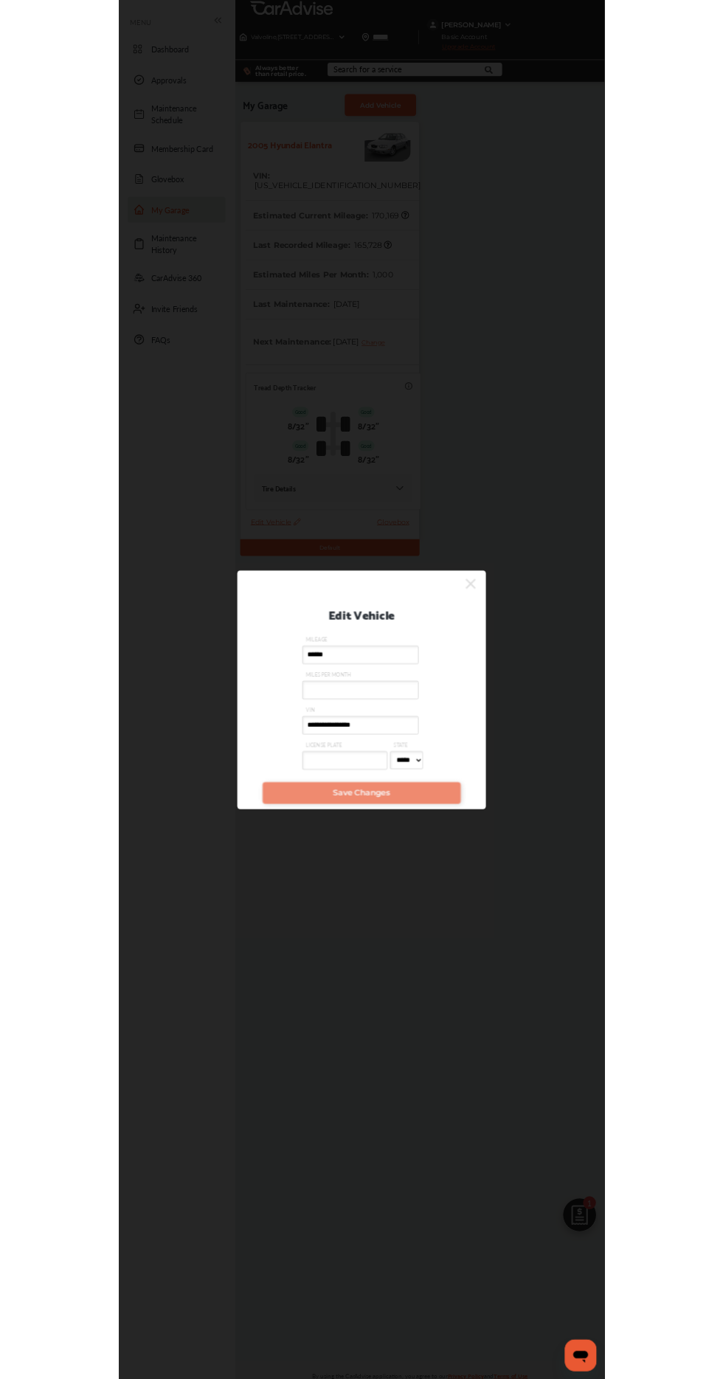
scroll to position [148, 0]
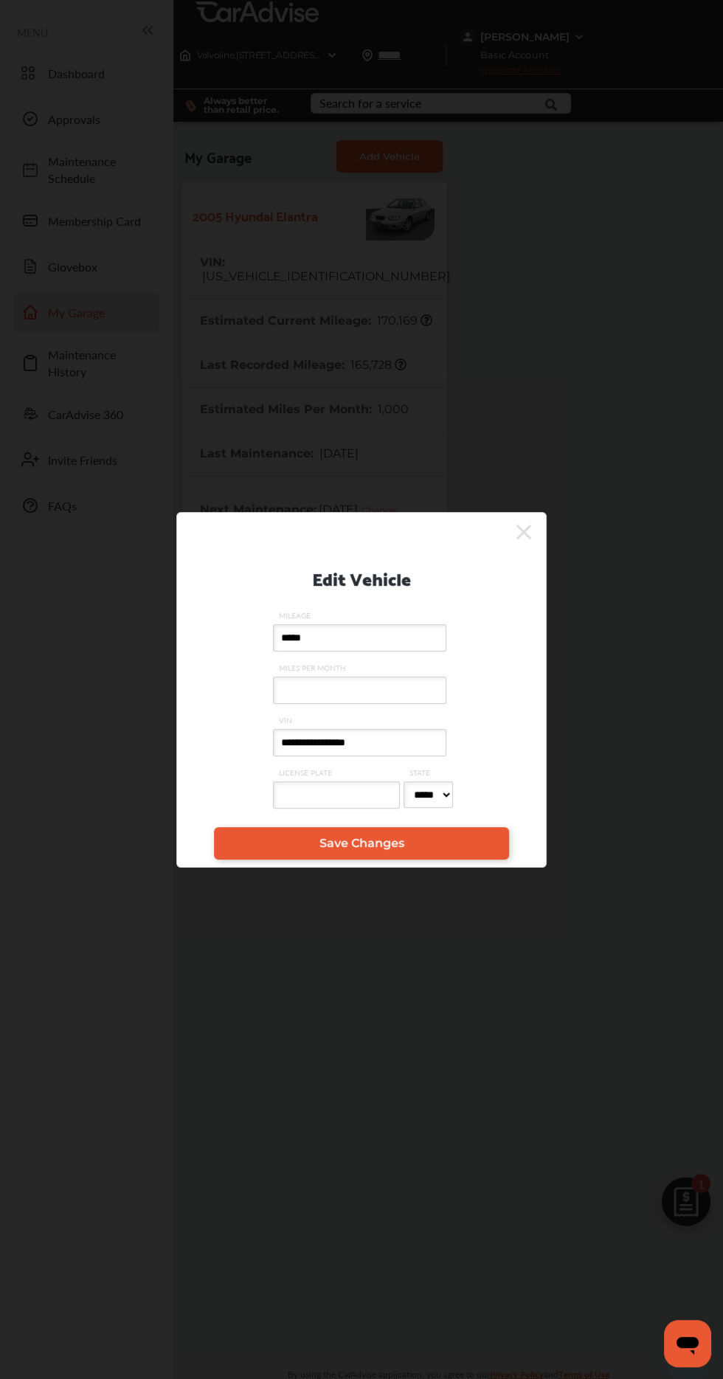
type input "******"
click at [252, 849] on link "Save Changes" at bounding box center [361, 843] width 295 height 32
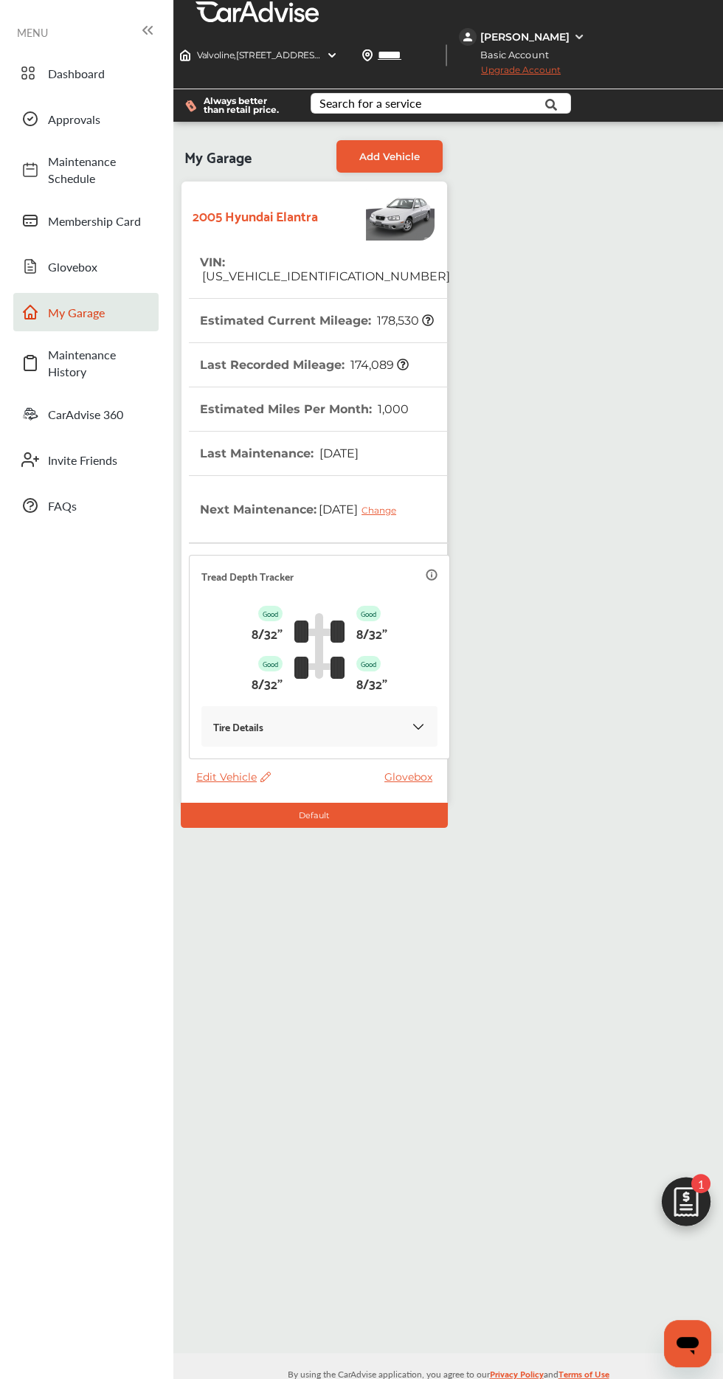
click at [227, 781] on span "Edit Vehicle" at bounding box center [233, 776] width 75 height 13
click at [234, 803] on div "Edit" at bounding box center [293, 797] width 133 height 23
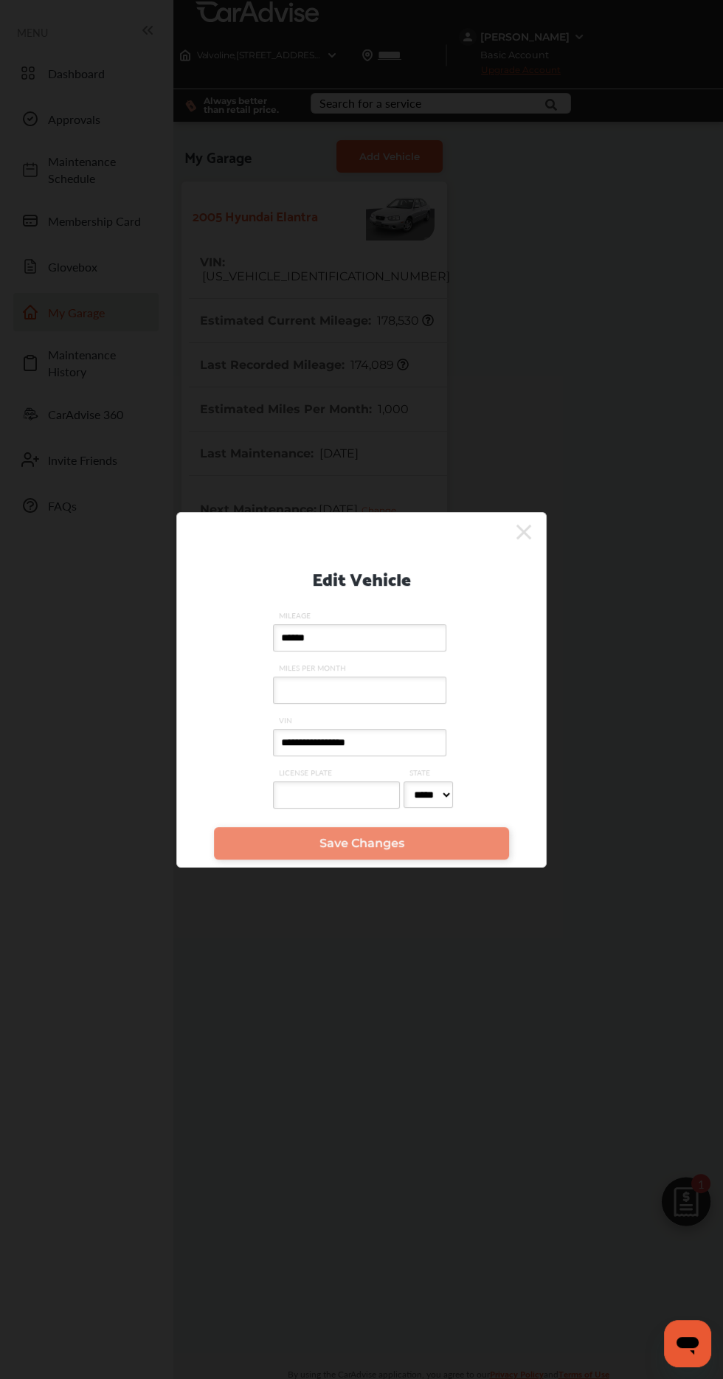
click at [345, 640] on input "******" at bounding box center [359, 637] width 173 height 27
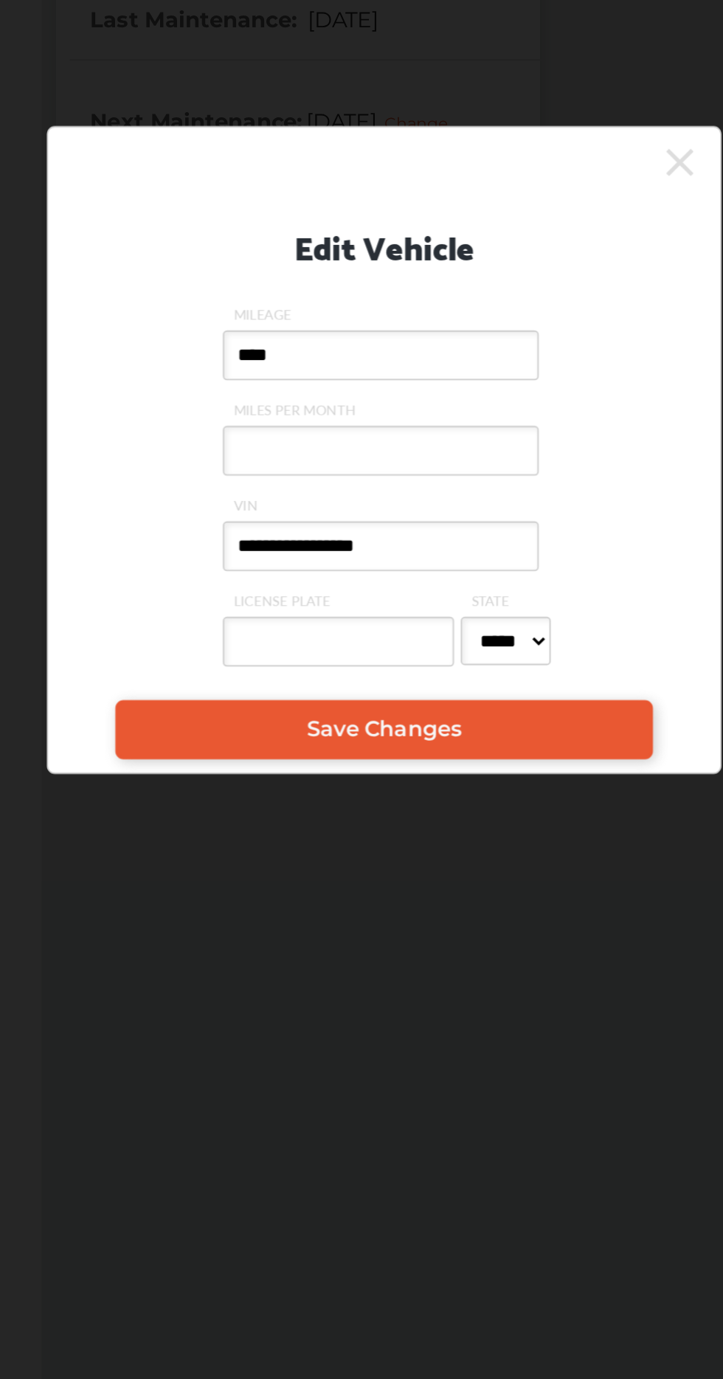
type input "***"
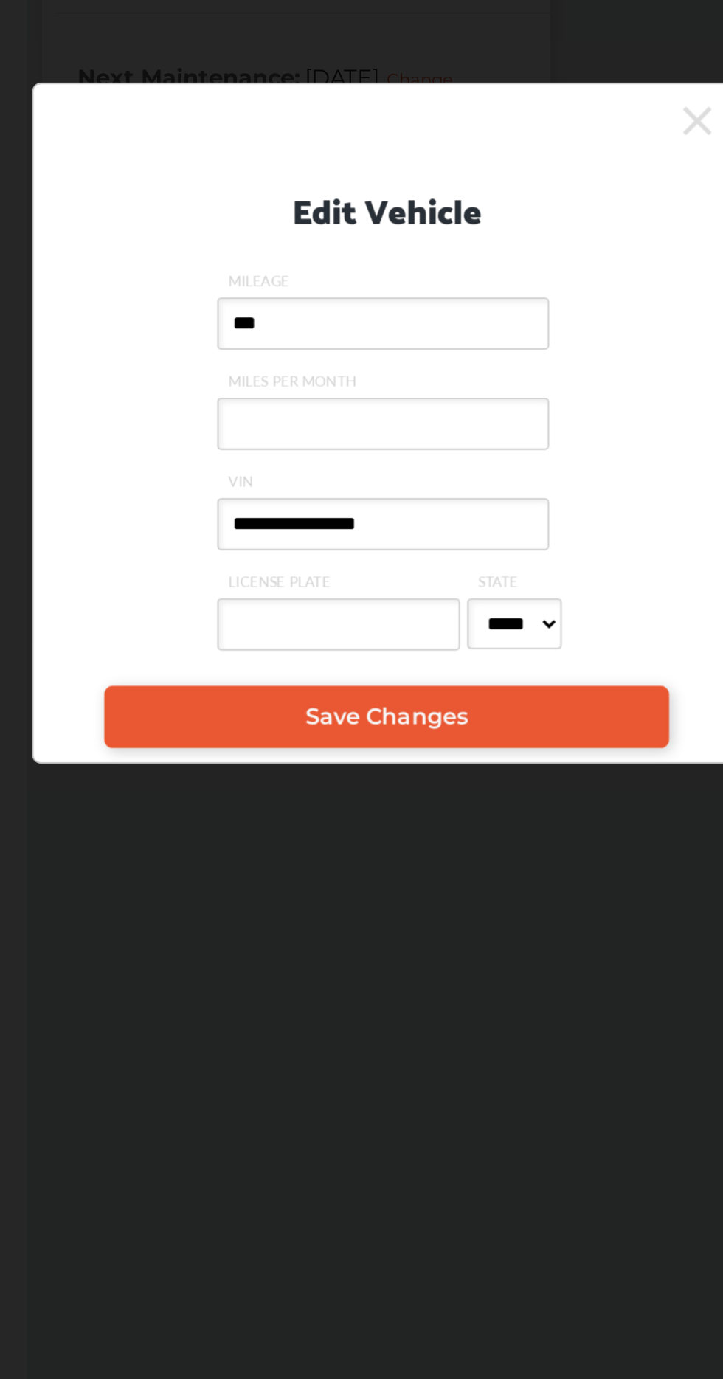
click at [518, 526] on icon at bounding box center [523, 532] width 15 height 24
